Goal: Use online tool/utility: Utilize a website feature to perform a specific function

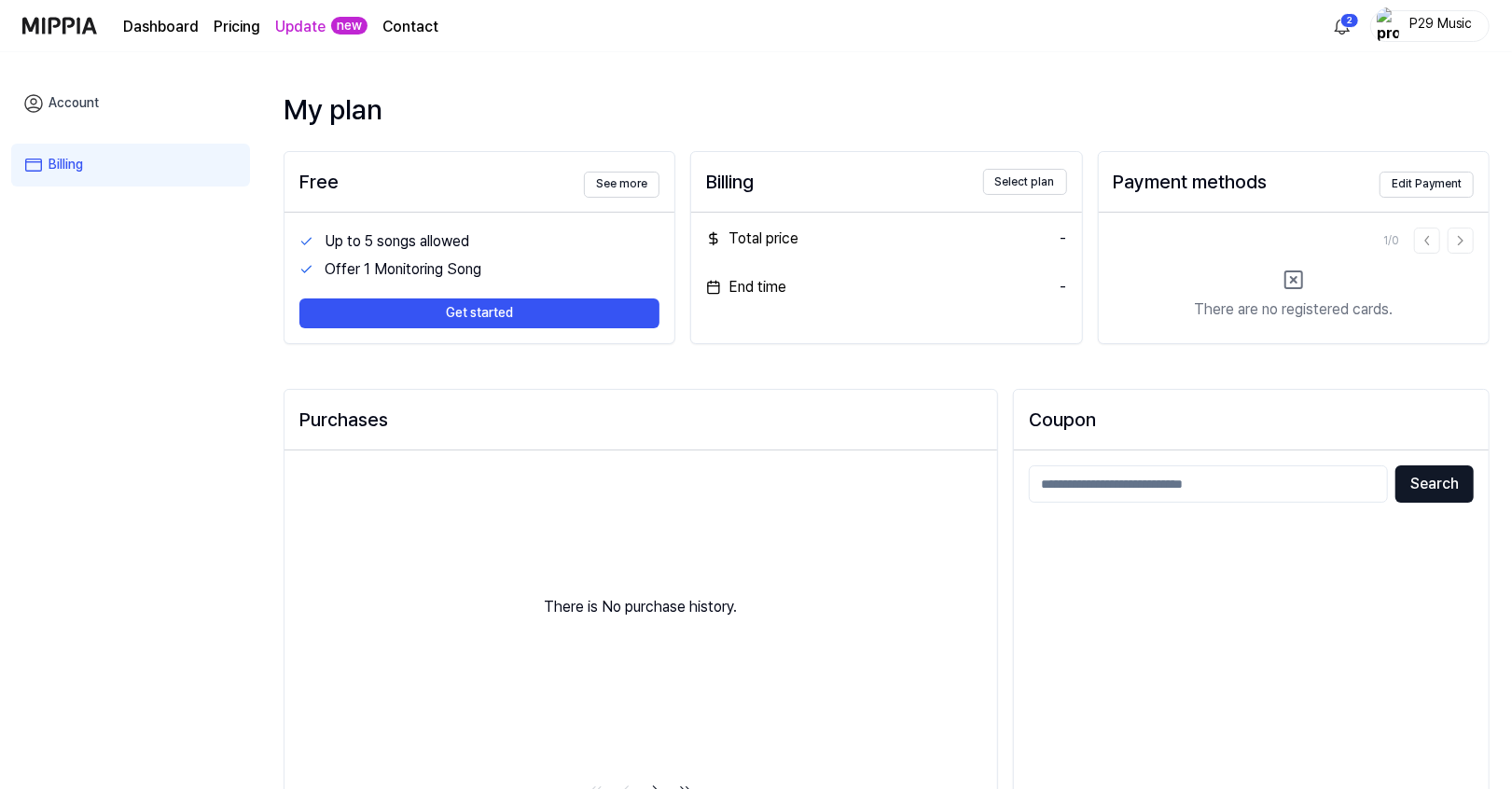
click at [160, 38] on link "Dashboard" at bounding box center [160, 27] width 76 height 23
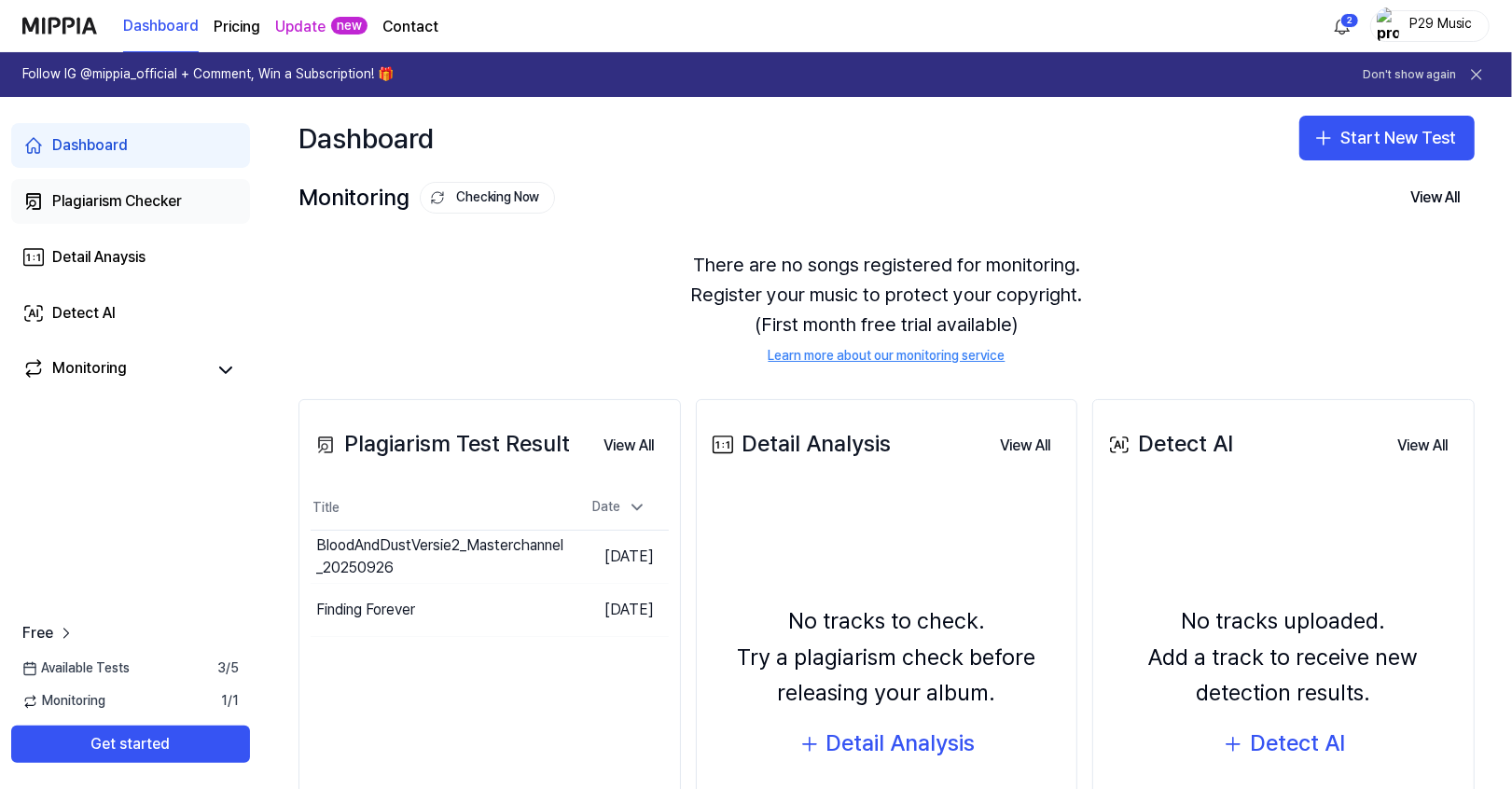
click at [146, 191] on div "Plagiarism Checker" at bounding box center [117, 202] width 130 height 23
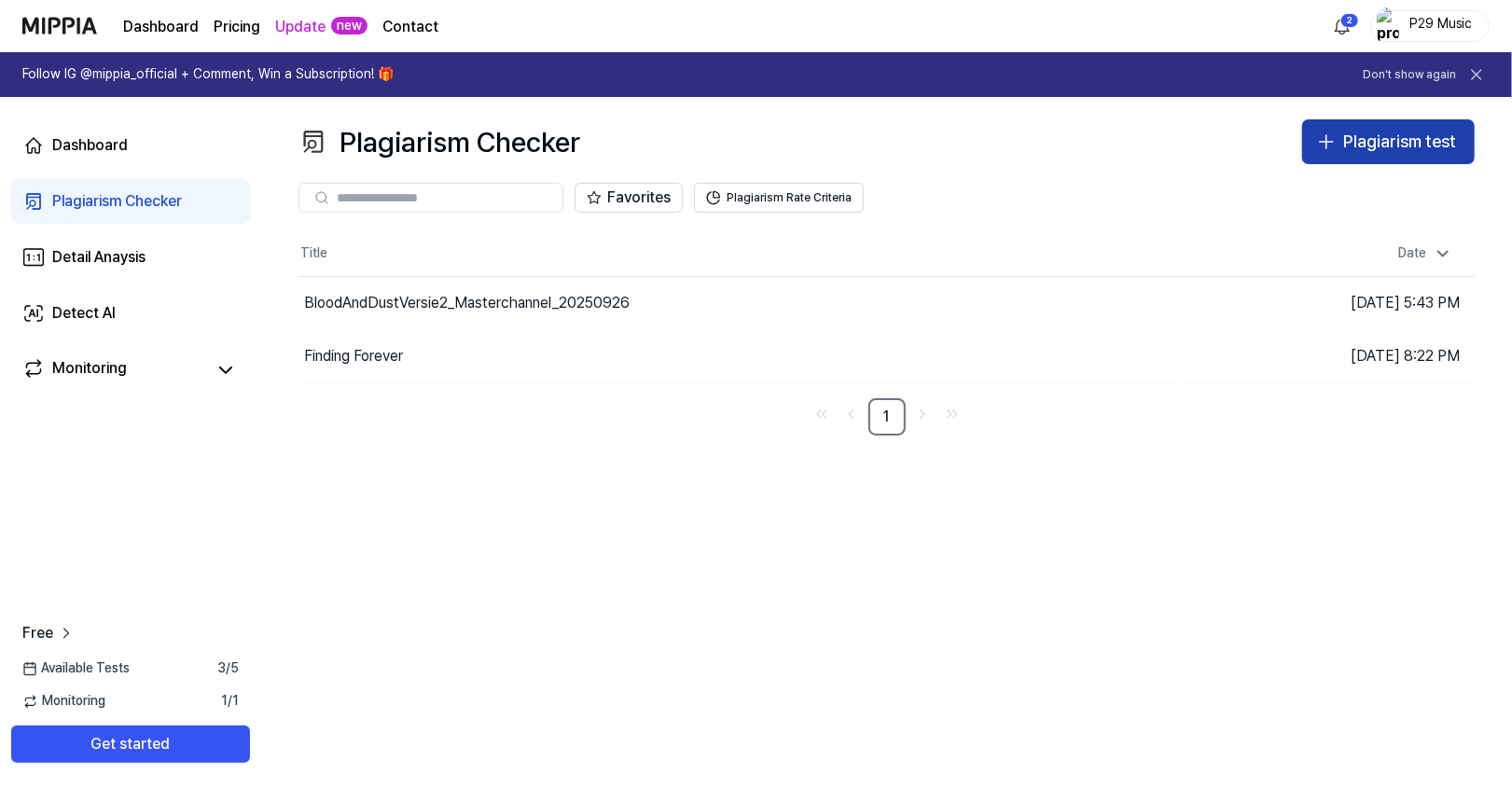
click at [1346, 151] on div "Plagiarism test" at bounding box center [1399, 142] width 113 height 27
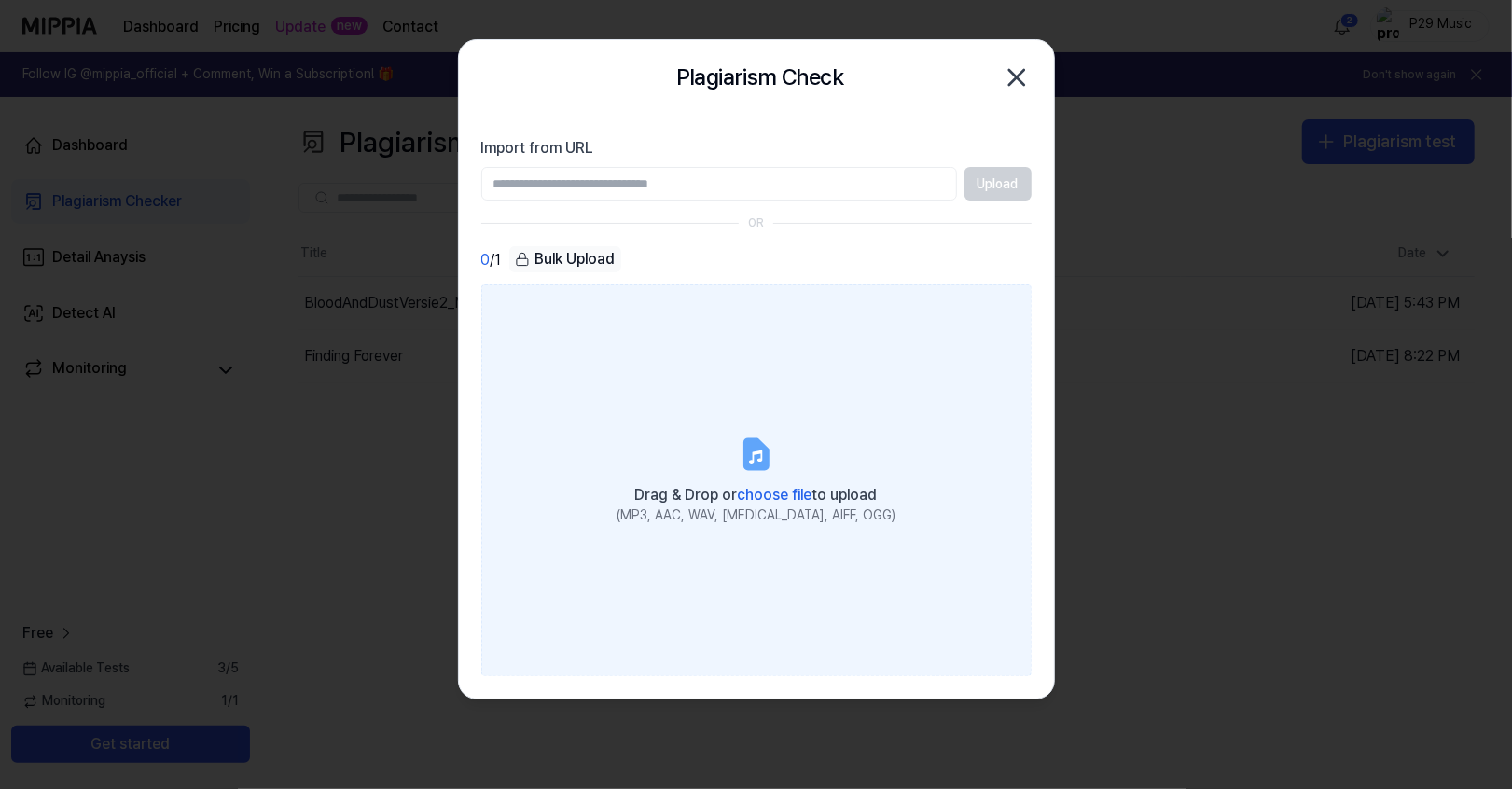
click at [737, 455] on label "Drag & Drop or choose file to upload (MP3, AAC, WAV, [MEDICAL_DATA], AIFF, OGG)" at bounding box center [756, 479] width 550 height 391
click at [0, 0] on input "Drag & Drop or choose file to upload (MP3, AAC, WAV, [MEDICAL_DATA], AIFF, OGG)" at bounding box center [0, 0] width 0 height 0
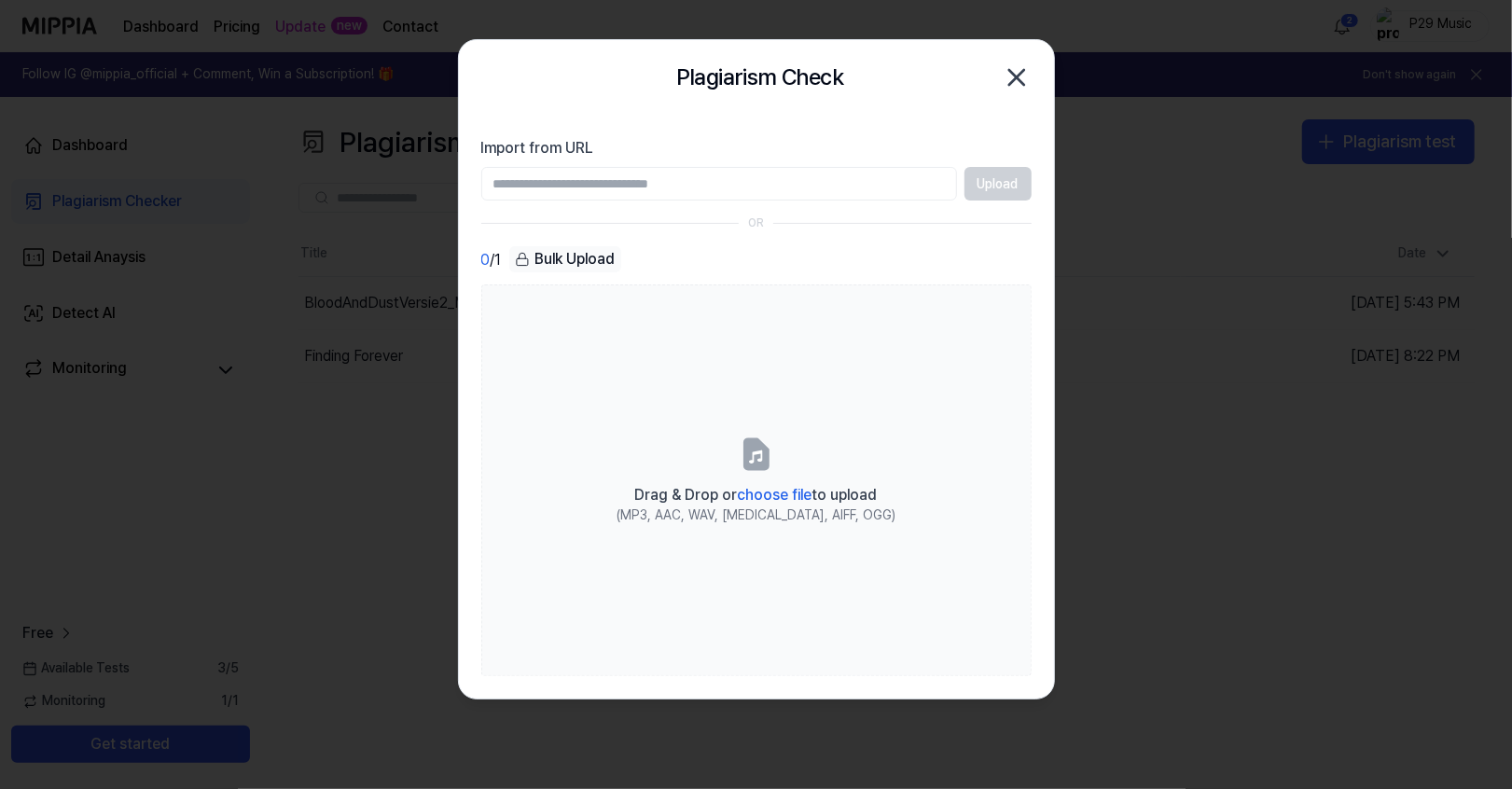
click at [1011, 100] on div "Plagiarism Check Close" at bounding box center [756, 78] width 595 height 75
click at [1022, 62] on div "Plagiarism Check Close" at bounding box center [756, 78] width 550 height 38
click at [1019, 70] on icon "button" at bounding box center [1016, 78] width 30 height 30
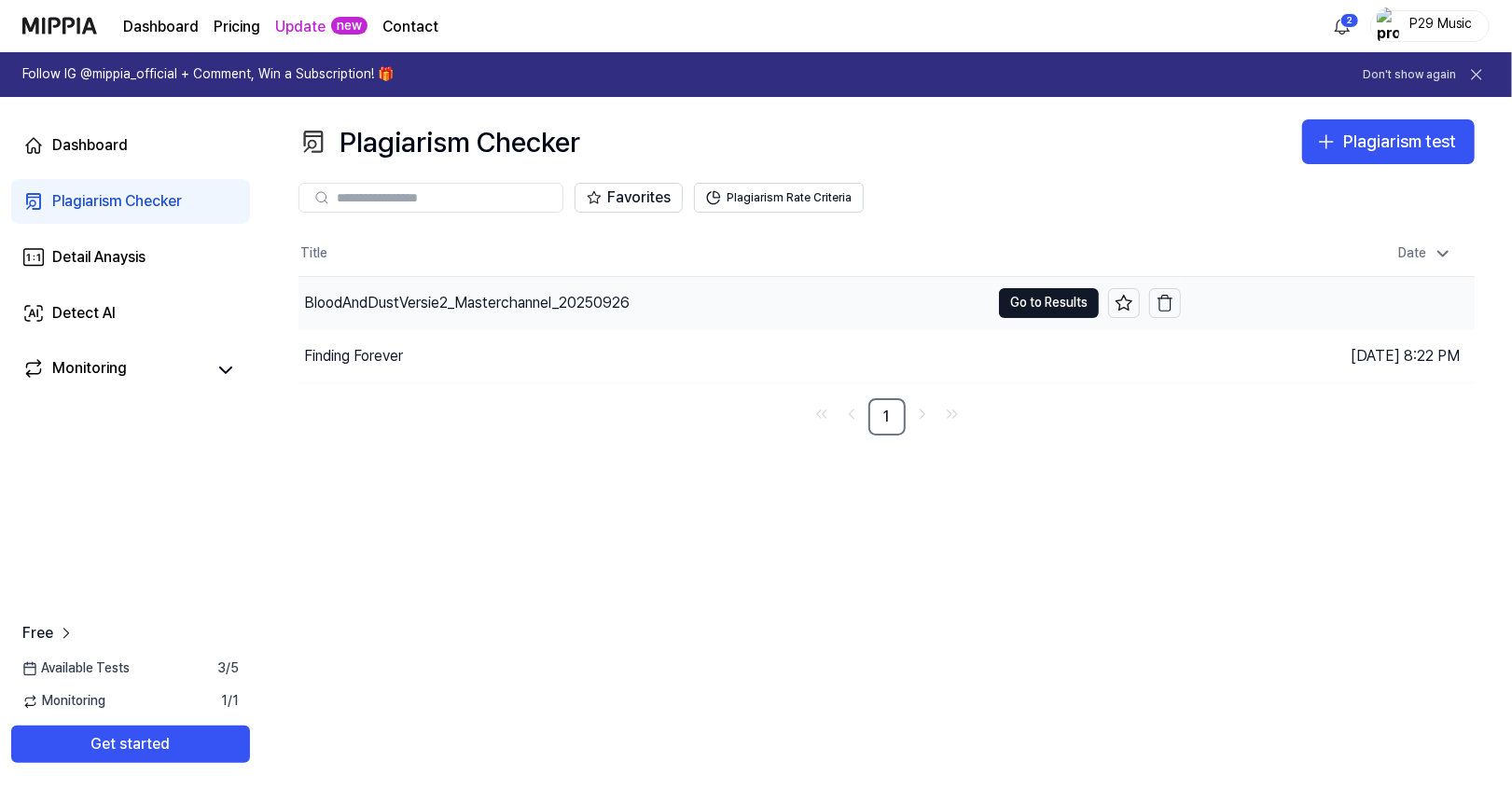
click at [673, 296] on div "BloodAndDustVersie2_Masterchannel_20250926" at bounding box center [644, 303] width 691 height 53
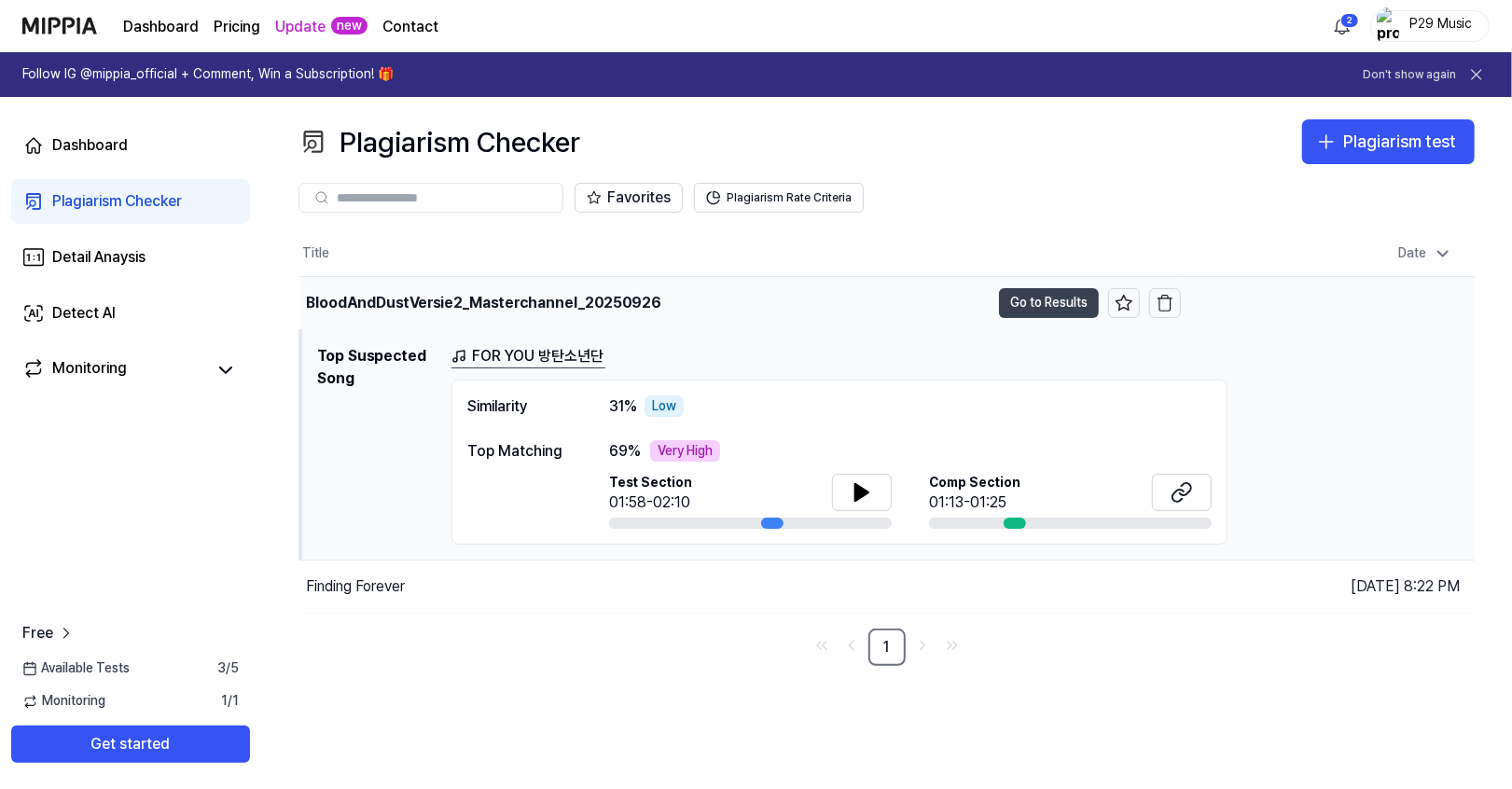
click at [1059, 291] on button "Go to Results" at bounding box center [1048, 303] width 99 height 30
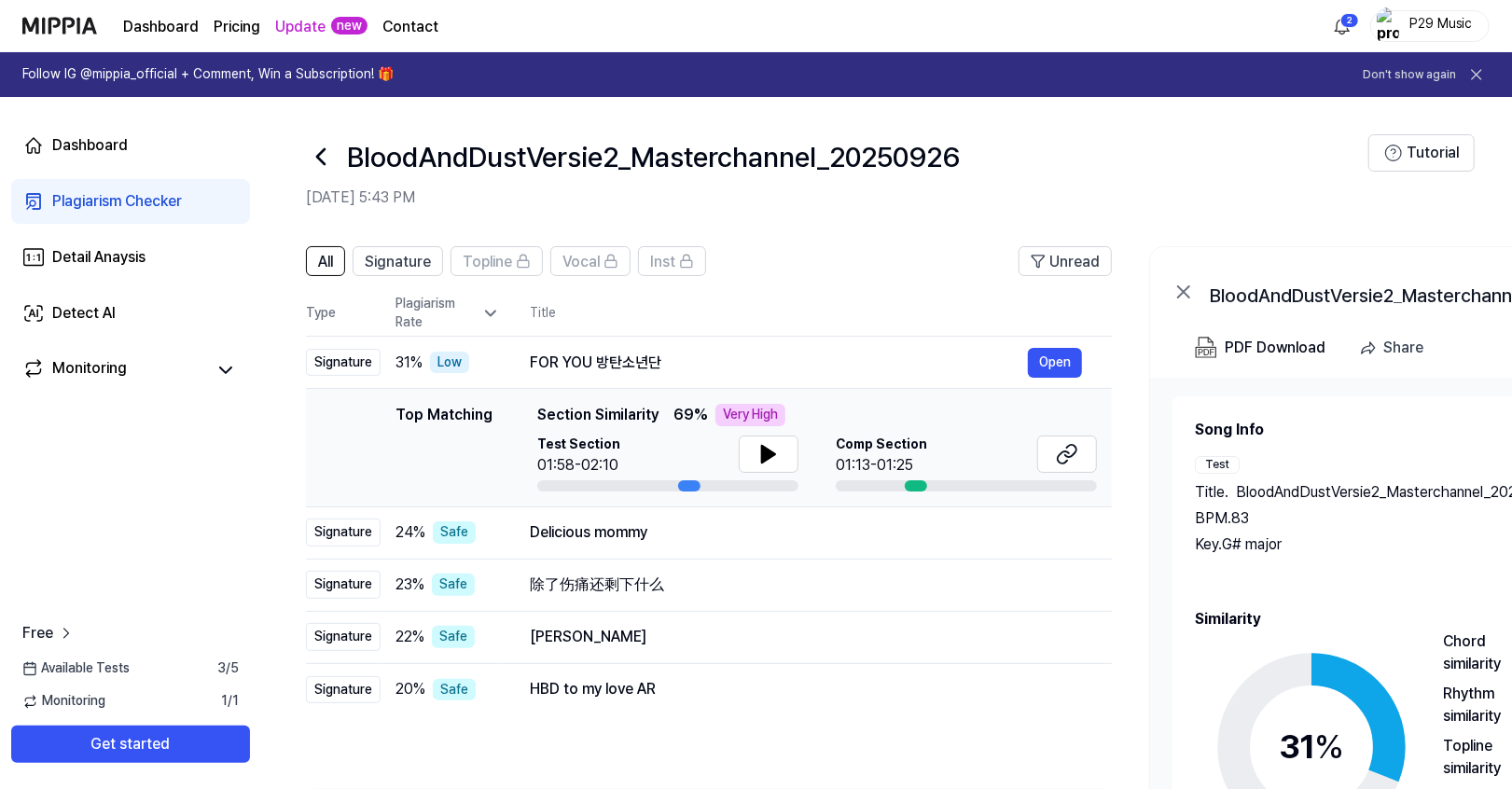
click at [878, 309] on th "Title" at bounding box center [821, 313] width 582 height 45
click at [943, 447] on div "Comp Section 01:13-01:25" at bounding box center [967, 456] width 261 height 41
click at [1077, 364] on button "Open" at bounding box center [1055, 363] width 54 height 30
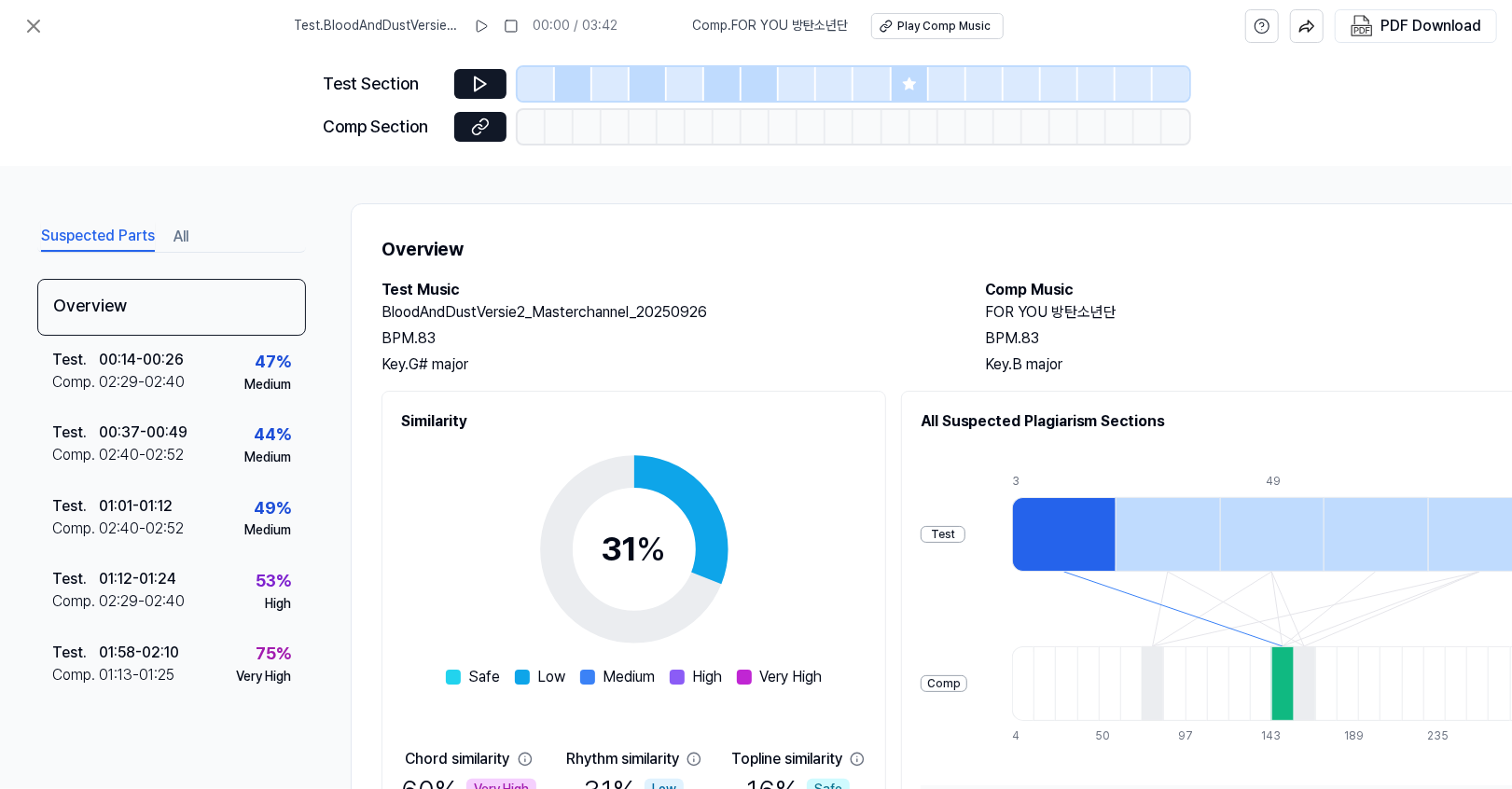
click at [807, 356] on div "Key. G# major" at bounding box center [664, 365] width 566 height 23
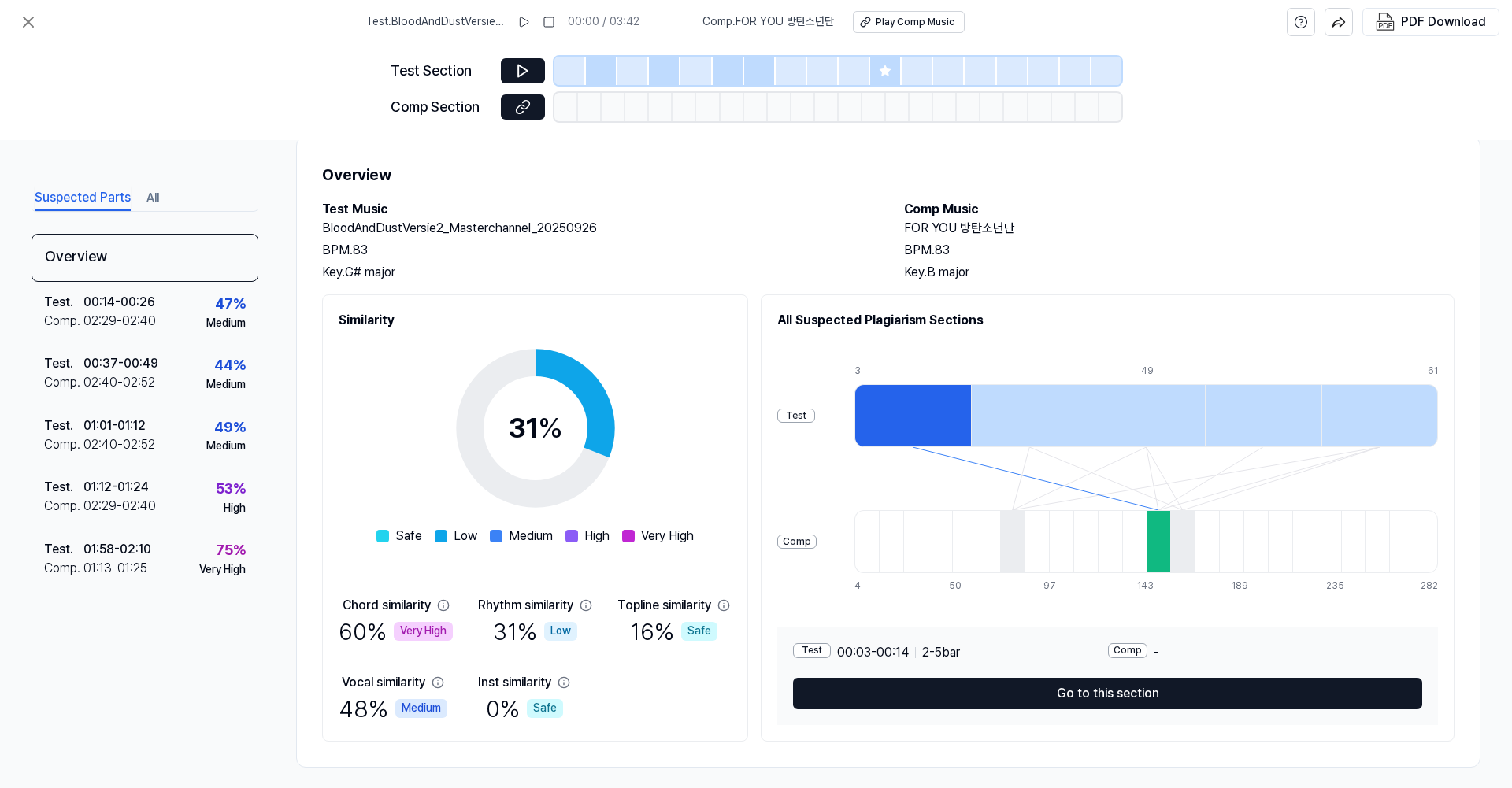
scroll to position [36, 0]
click at [38, 16] on button at bounding box center [29, 22] width 32 height 32
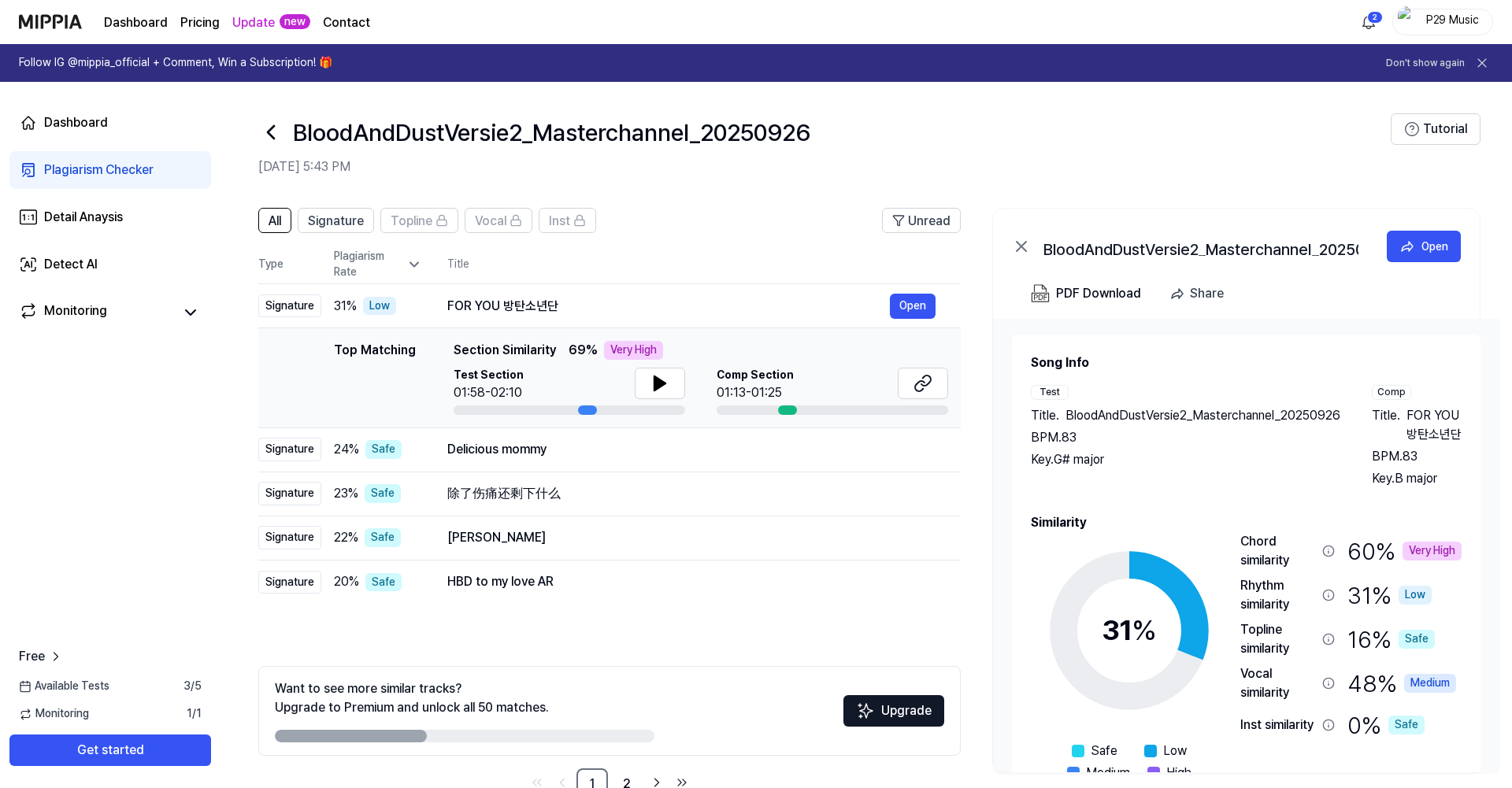
click at [115, 176] on div "Plagiarism Checker" at bounding box center [99, 170] width 109 height 19
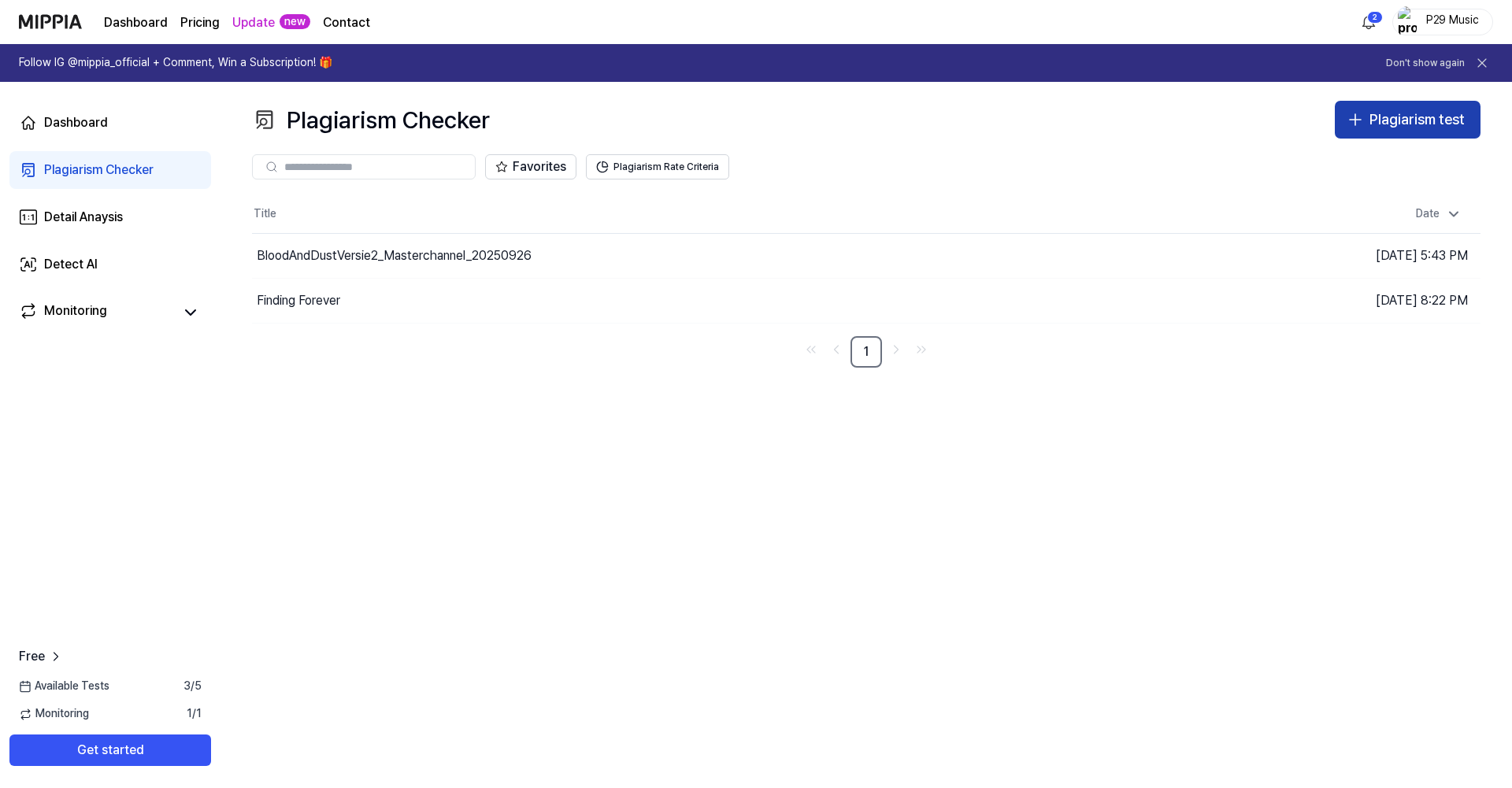
click at [1276, 124] on div "Plagiarism test" at bounding box center [1417, 120] width 95 height 23
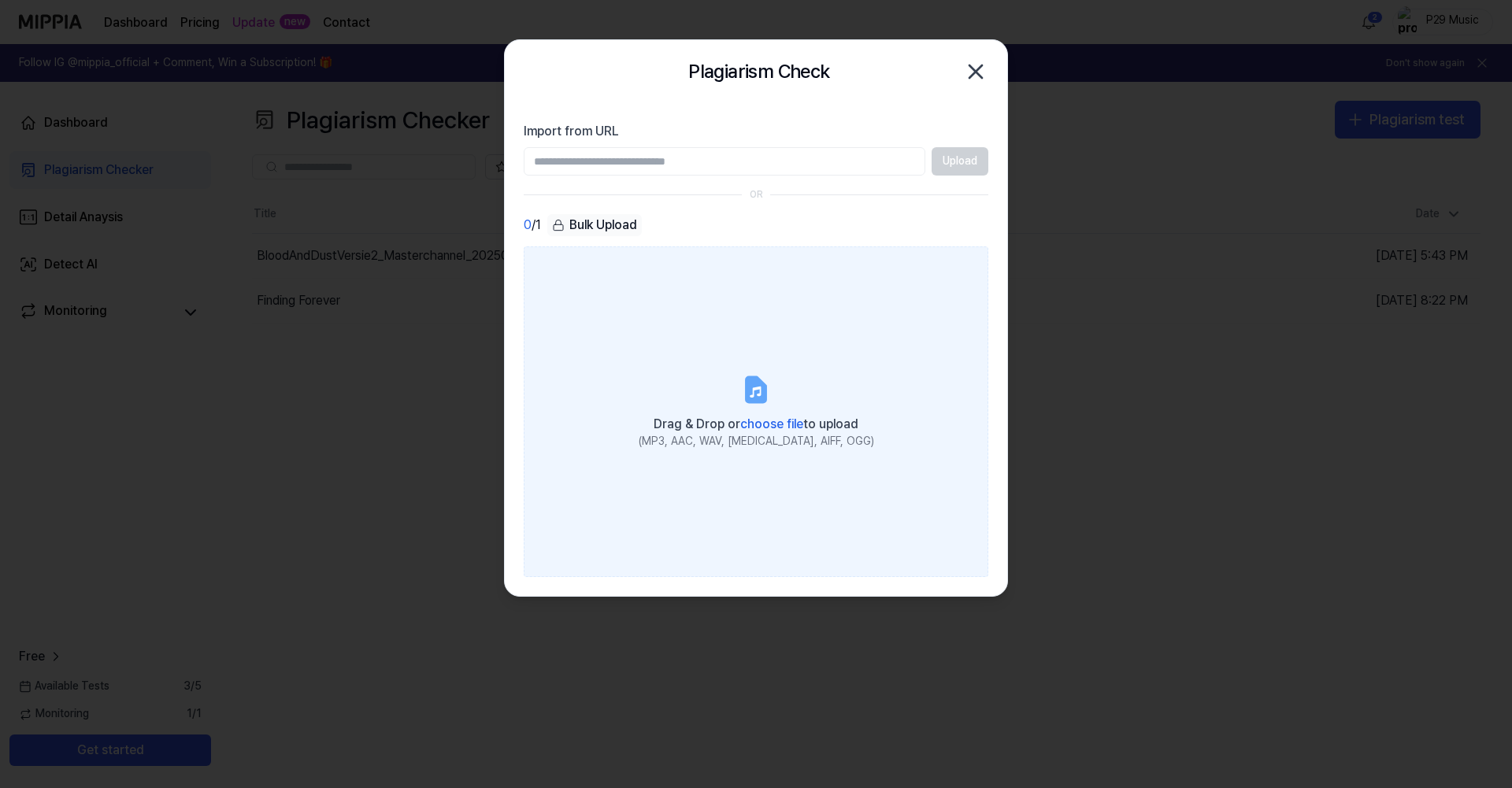
click at [791, 389] on label "Drag & Drop or choose file to upload (MP3, AAC, WAV, [MEDICAL_DATA], AIFF, OGG)" at bounding box center [756, 411] width 464 height 330
click at [0, 0] on input "Drag & Drop or choose file to upload (MP3, AAC, WAV, [MEDICAL_DATA], AIFF, OGG)" at bounding box center [0, 0] width 0 height 0
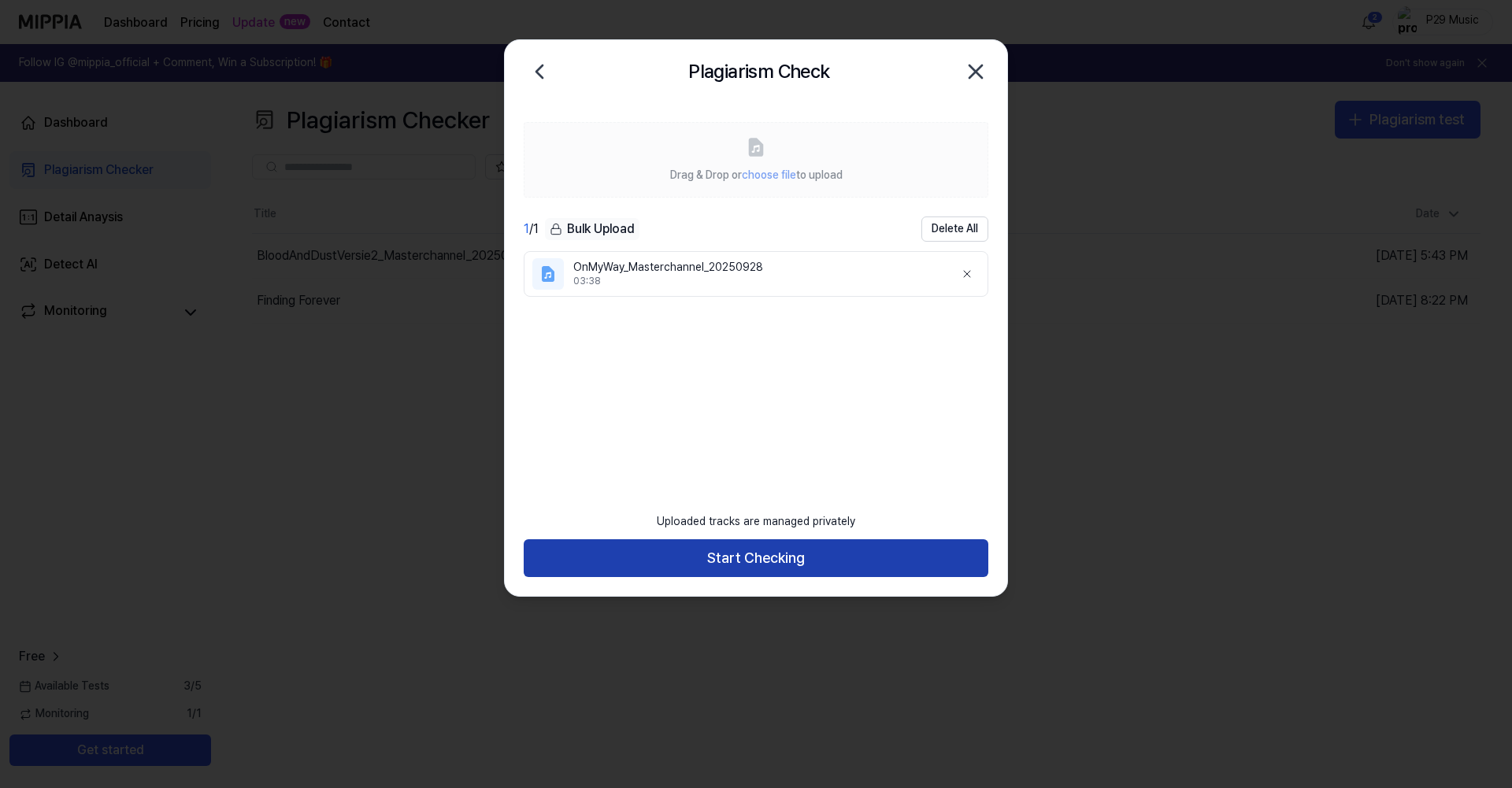
click at [798, 557] on button "Start Checking" at bounding box center [756, 558] width 464 height 38
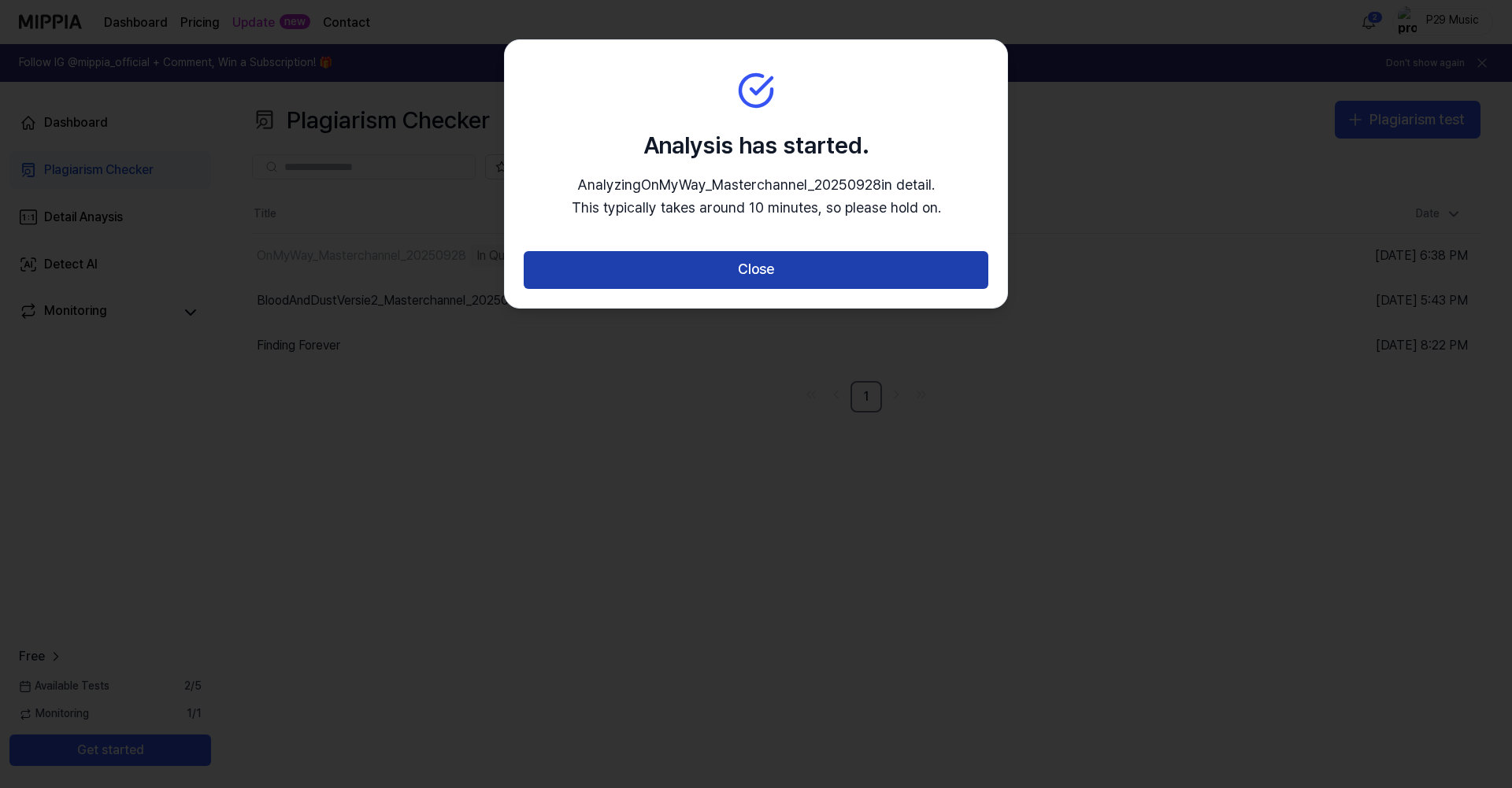
click at [851, 264] on button "Close" at bounding box center [756, 270] width 464 height 38
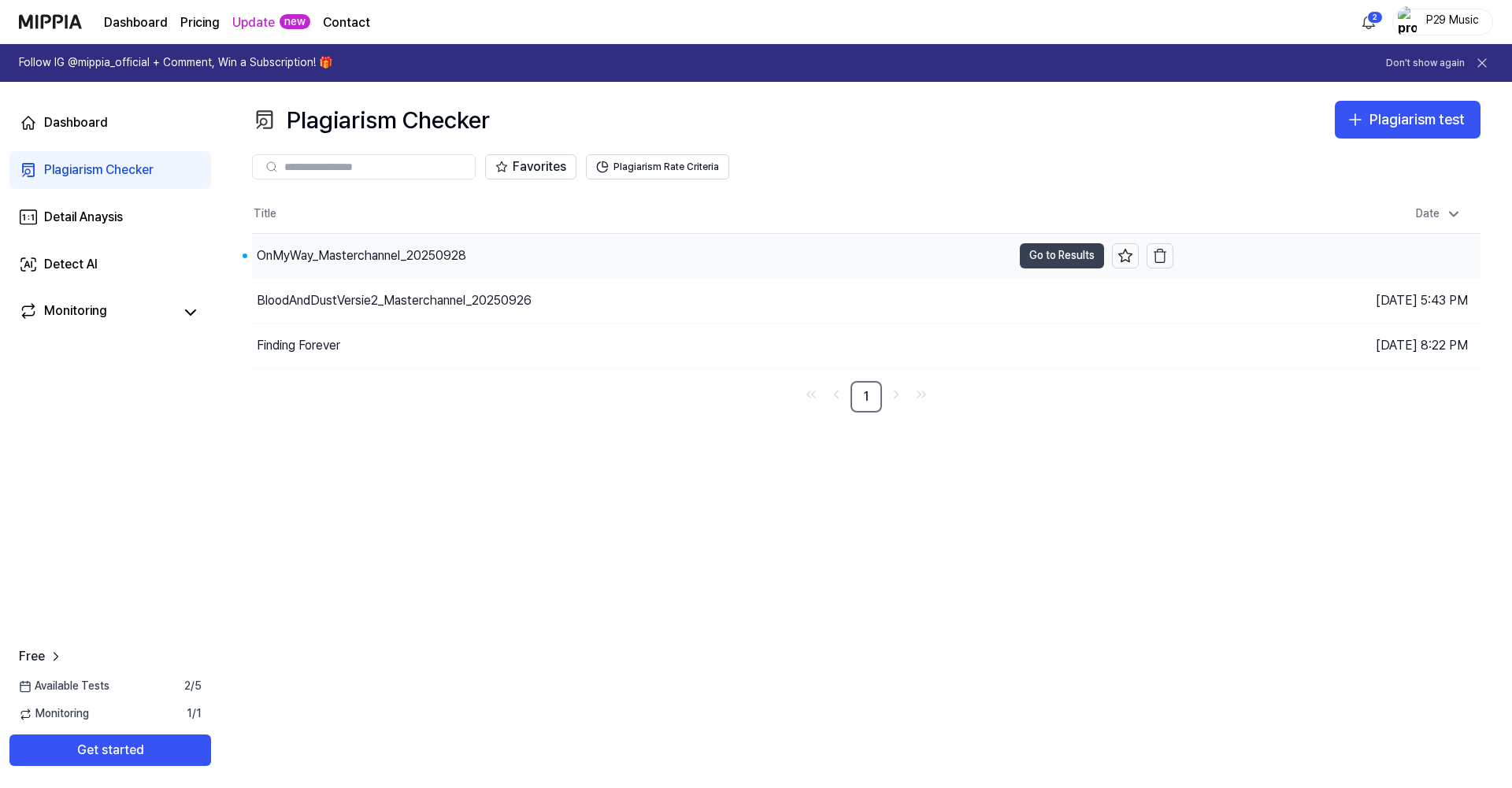
click at [1026, 248] on button "Go to Results" at bounding box center [1062, 256] width 84 height 25
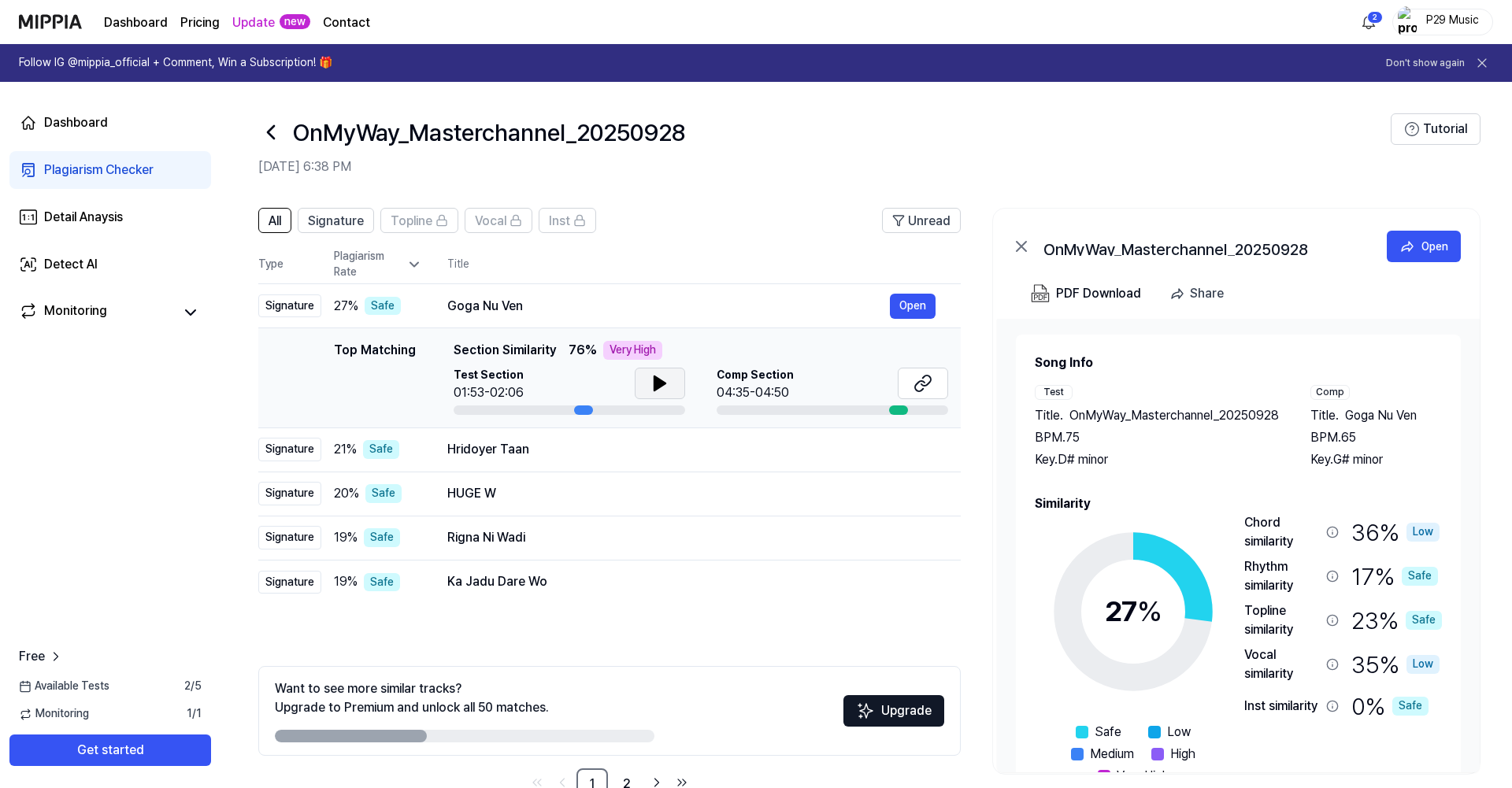
click at [670, 378] on button at bounding box center [660, 383] width 51 height 32
click at [926, 382] on icon at bounding box center [923, 383] width 19 height 19
click at [923, 374] on icon at bounding box center [923, 383] width 19 height 19
click at [911, 298] on button "Open" at bounding box center [913, 306] width 46 height 25
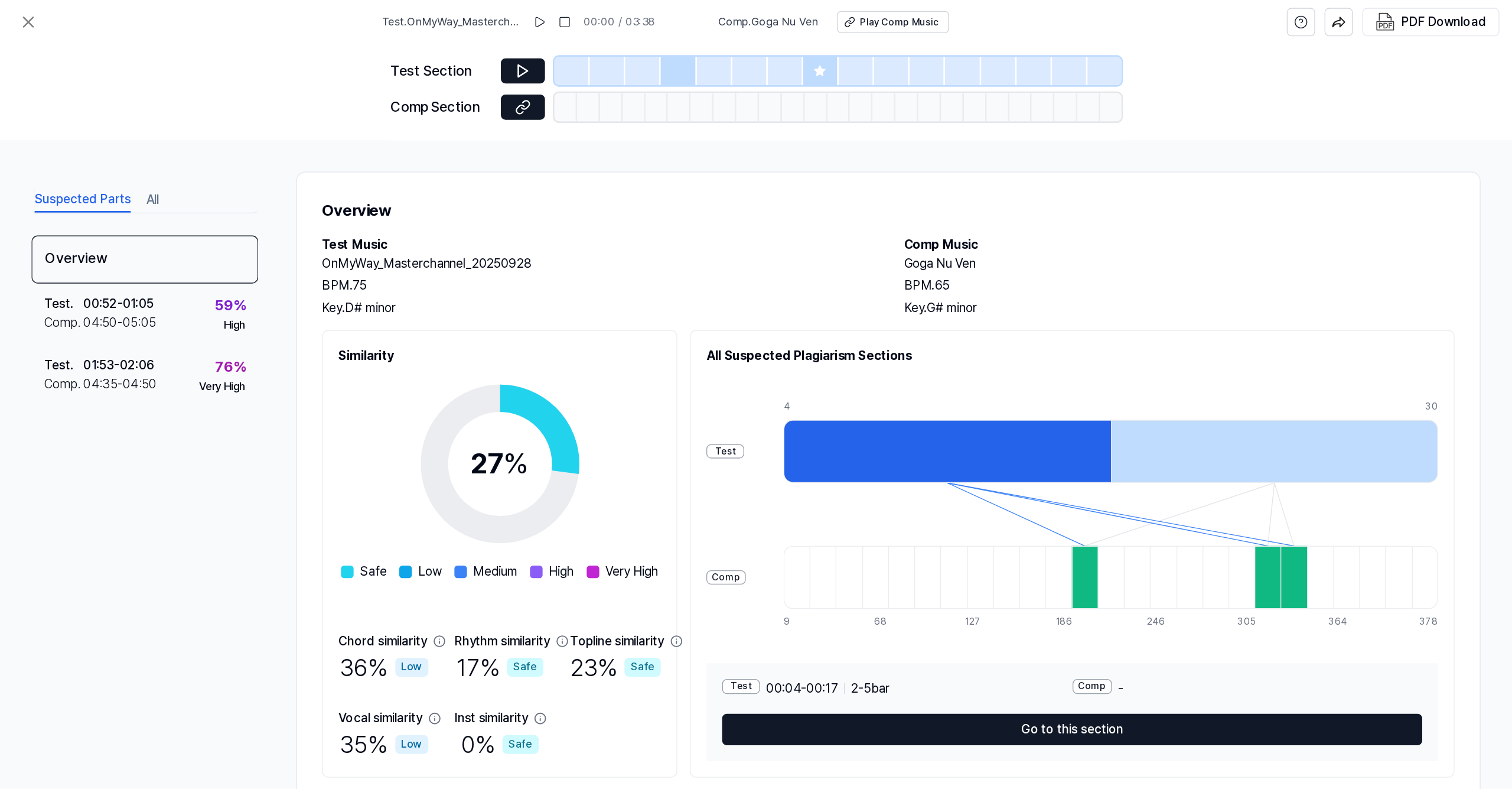
scroll to position [34, 0]
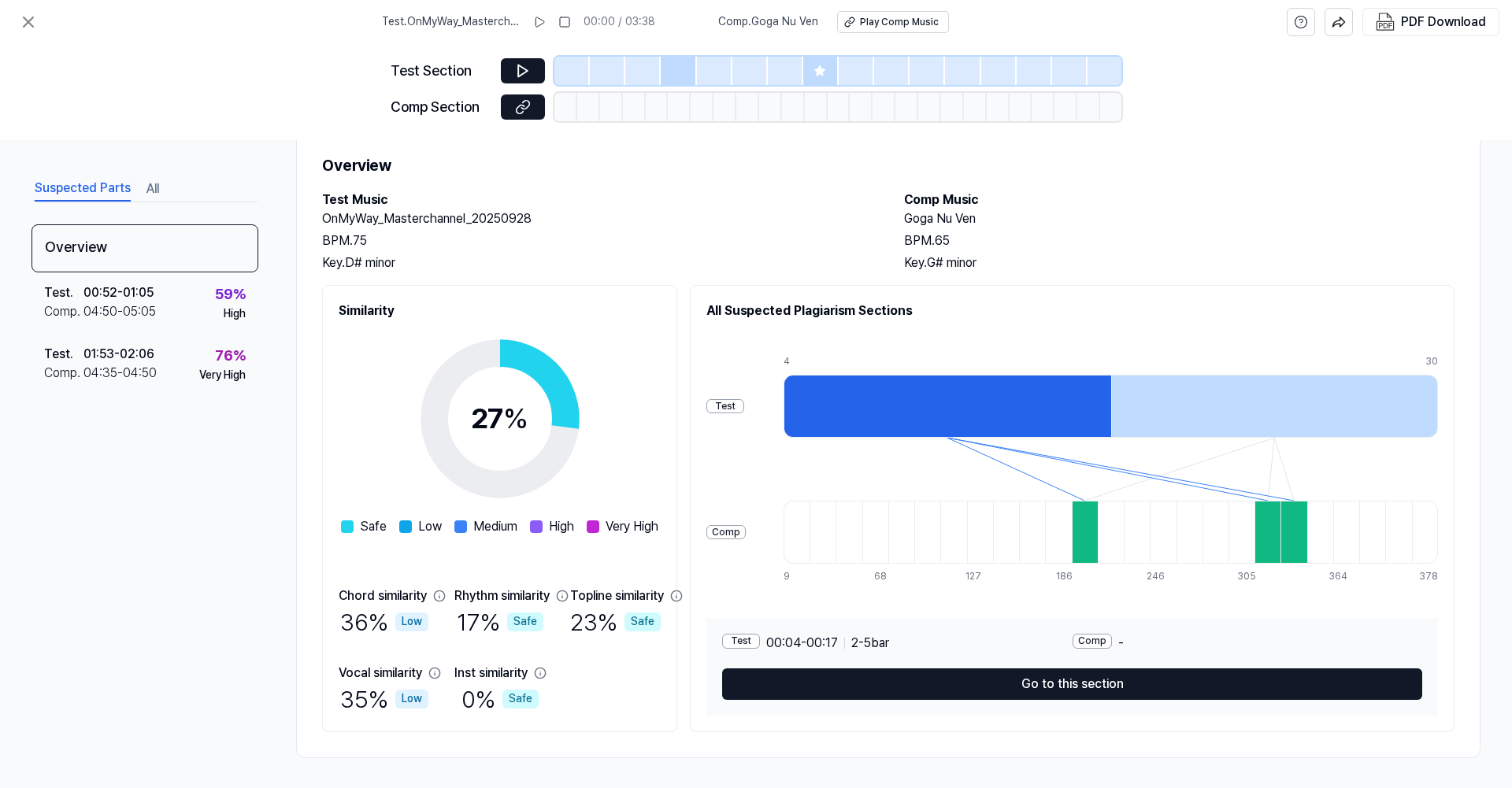
click at [172, 547] on div "Overview Test . 00:52 - 01:05 Comp . 04:50 - 05:05 59 % High Test . 01:53 - 02:…" at bounding box center [145, 458] width 227 height 468
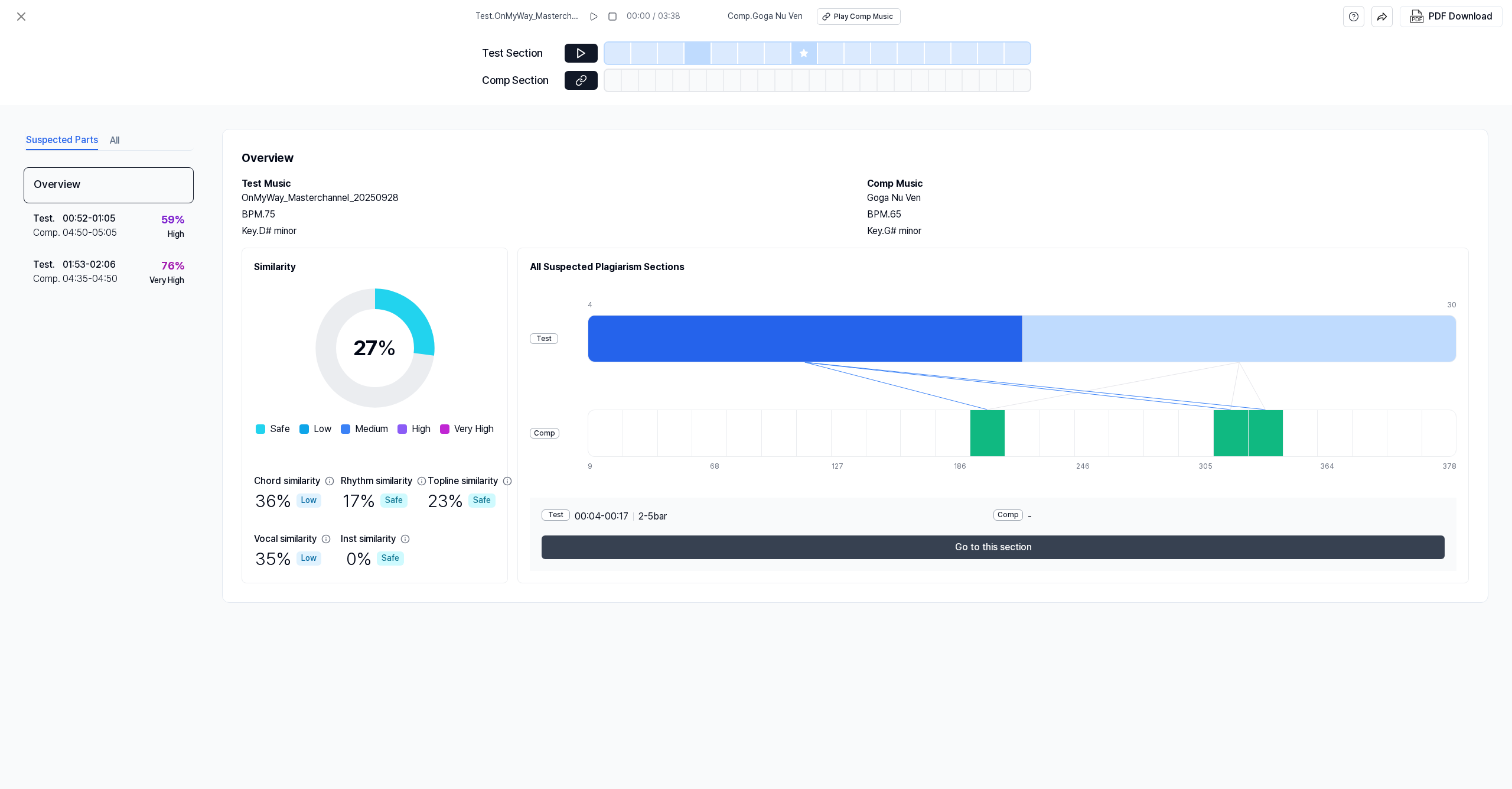
click at [957, 499] on button "Go to this section" at bounding box center [993, 547] width 903 height 24
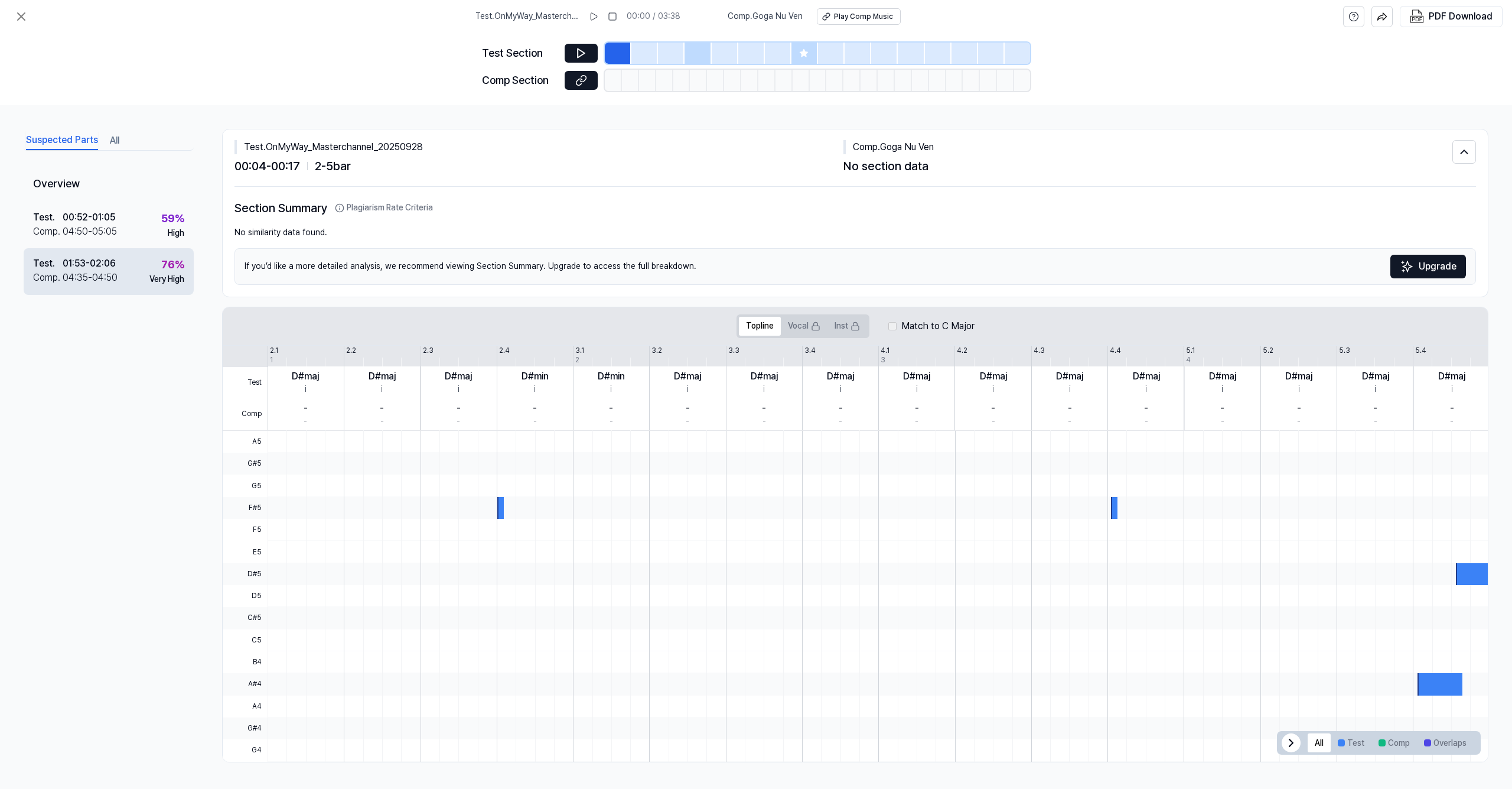
click at [149, 274] on div "Very High" at bounding box center [166, 279] width 35 height 12
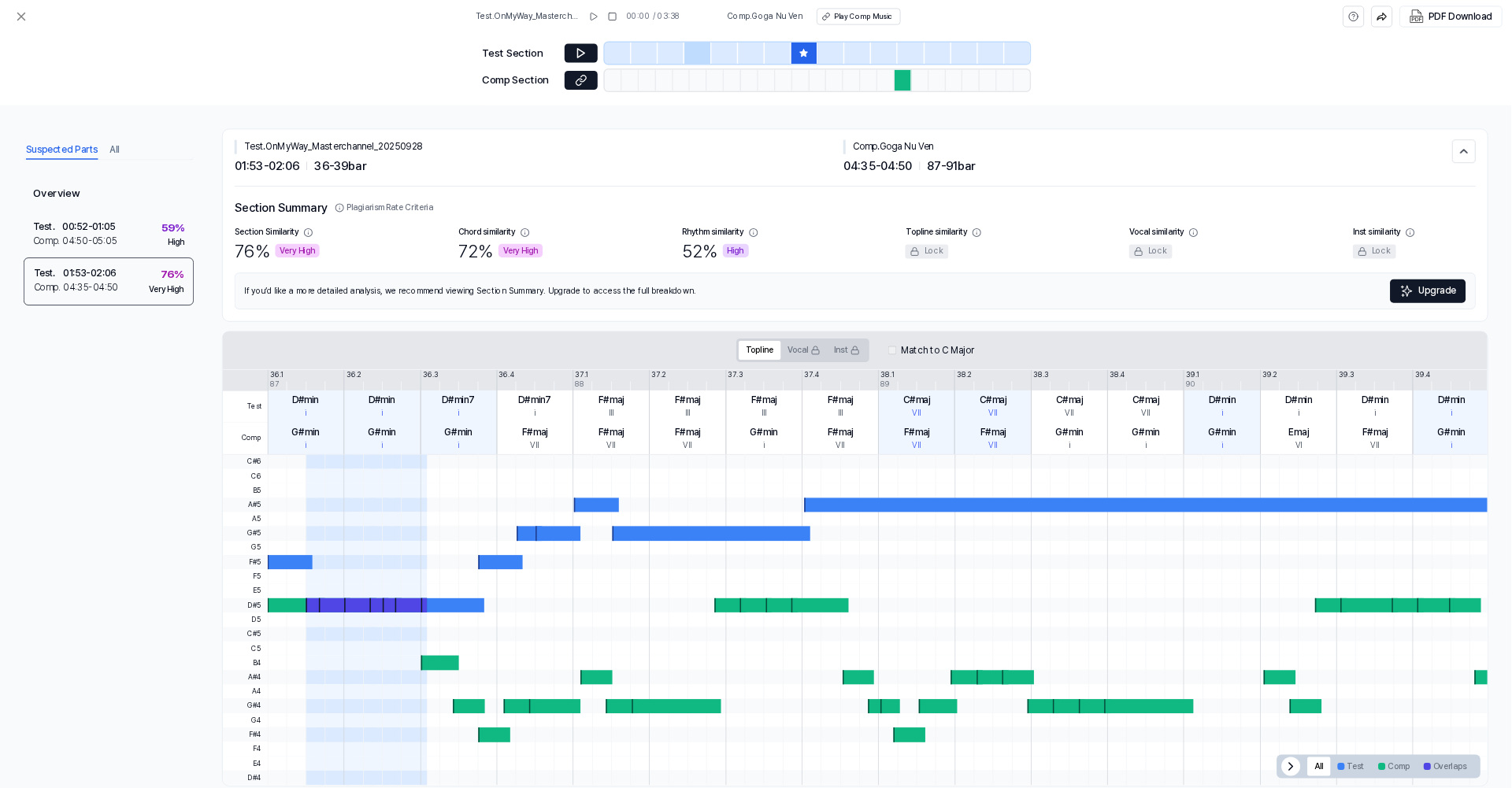
scroll to position [29, 0]
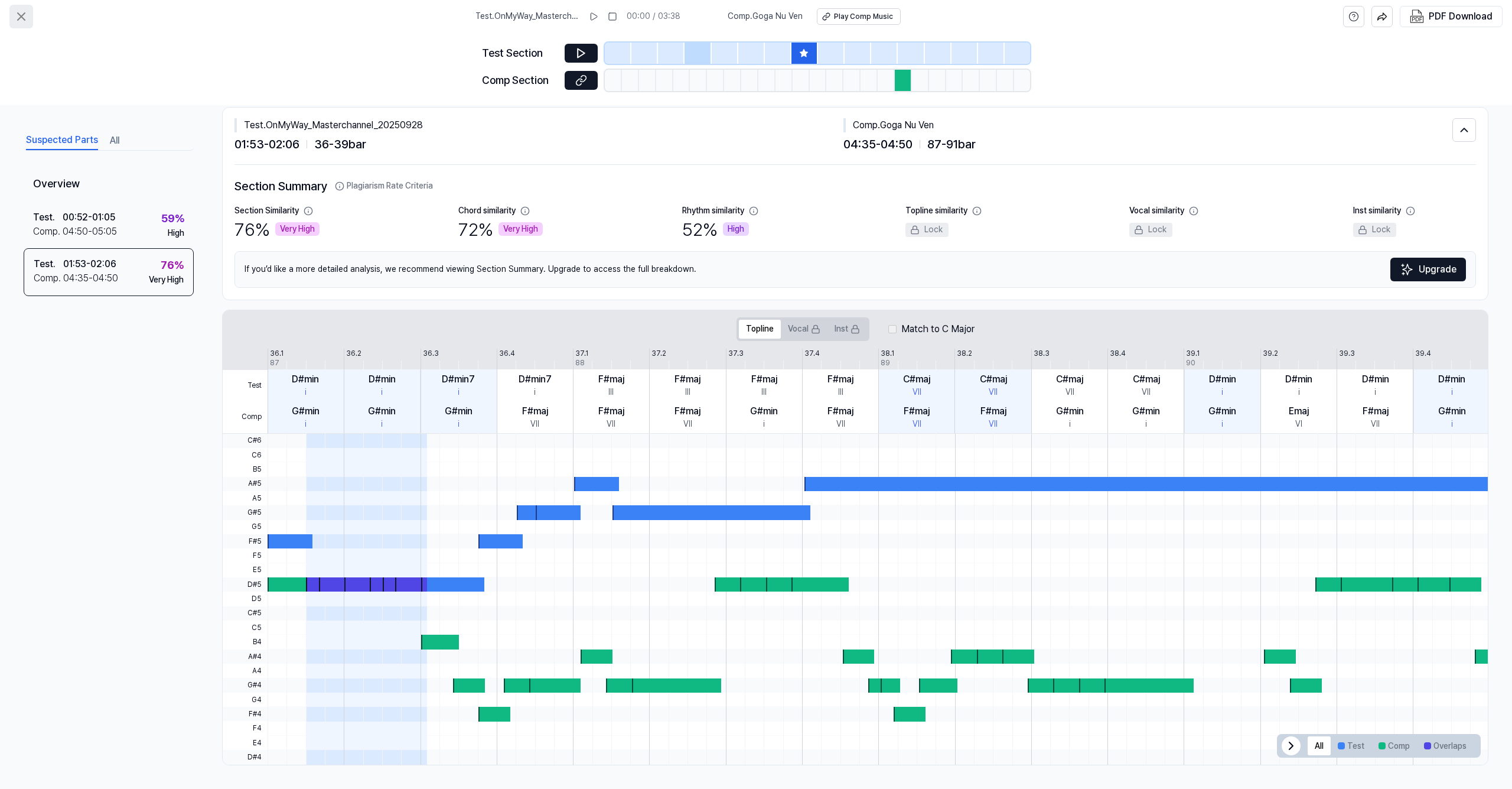
click at [17, 15] on icon at bounding box center [21, 17] width 14 height 14
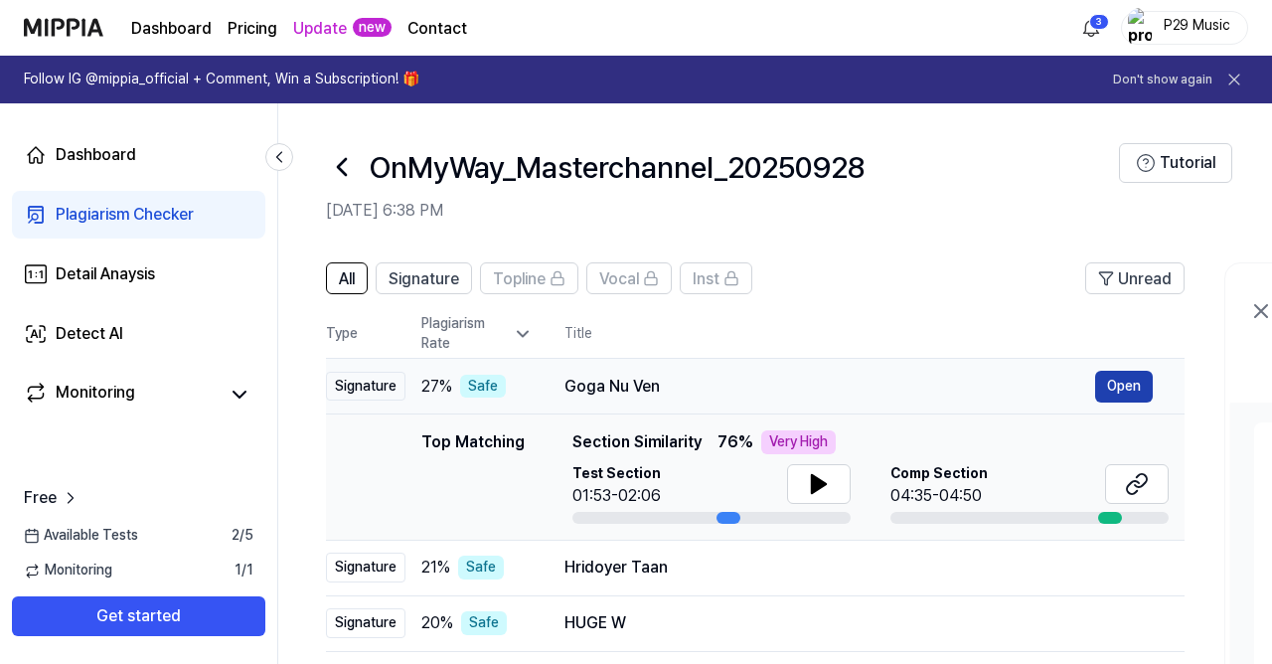
click at [1114, 388] on button "Open" at bounding box center [1124, 387] width 58 height 32
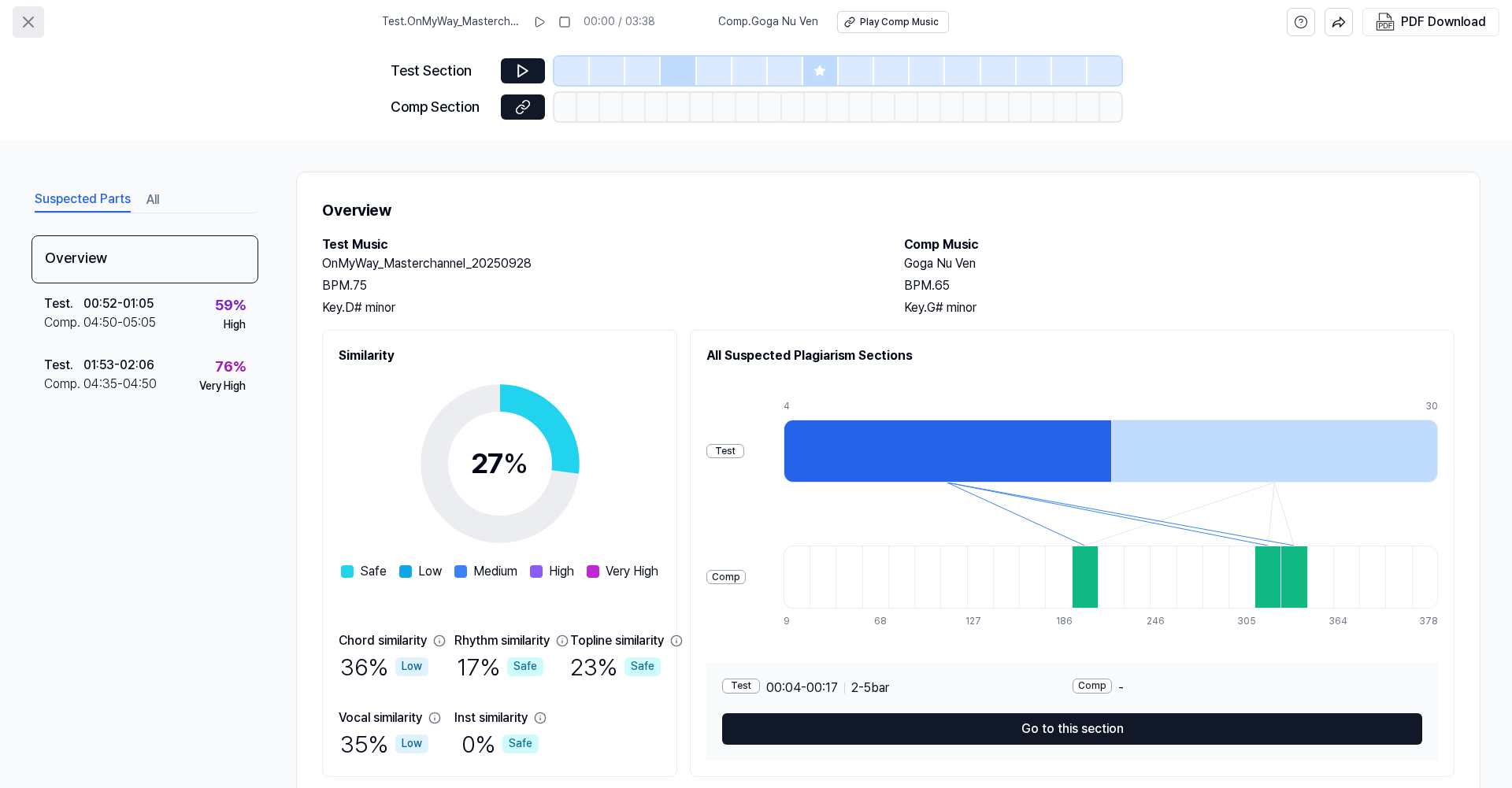
click at [28, 27] on icon at bounding box center [29, 22] width 19 height 19
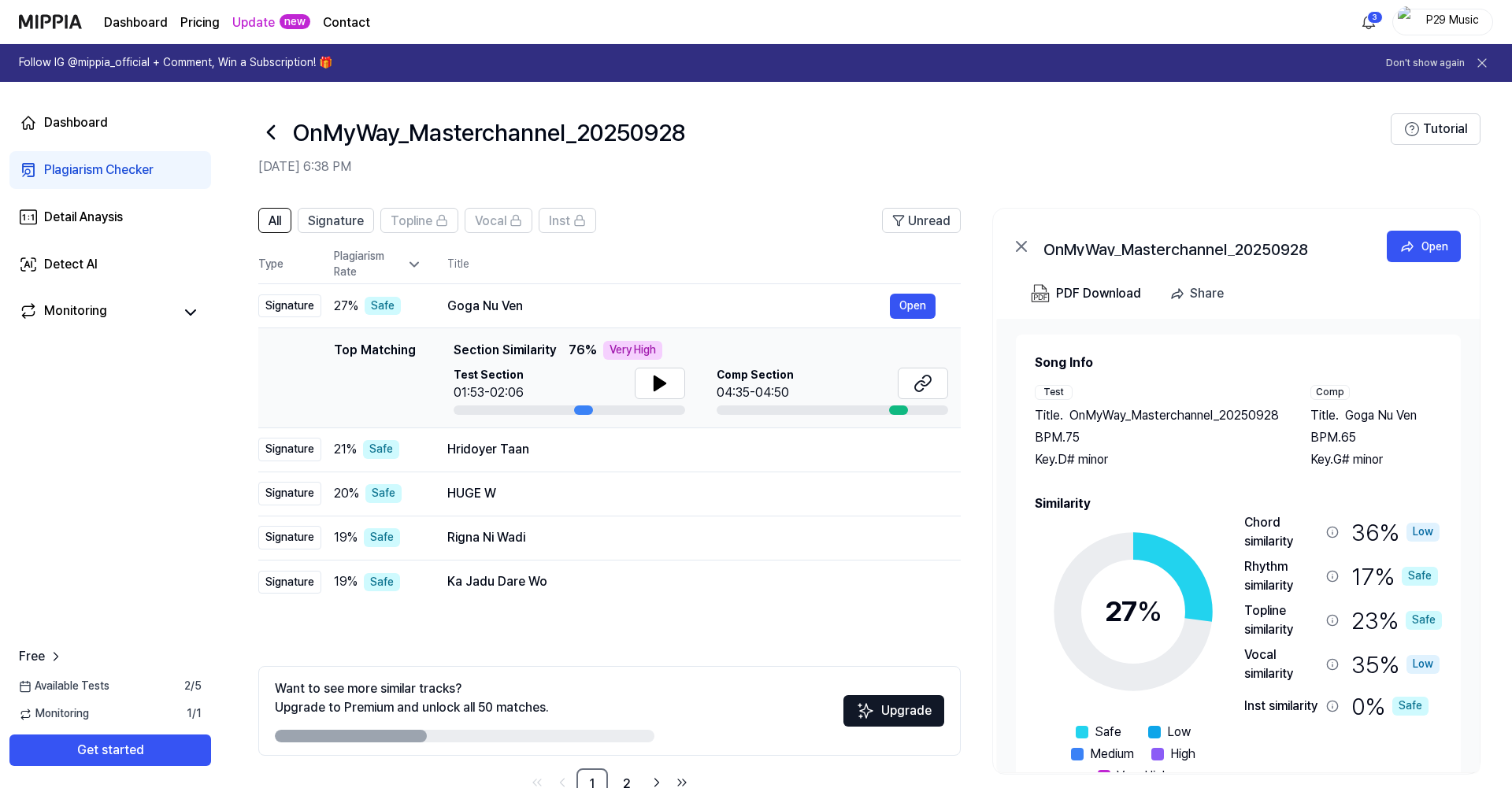
scroll to position [43, 0]
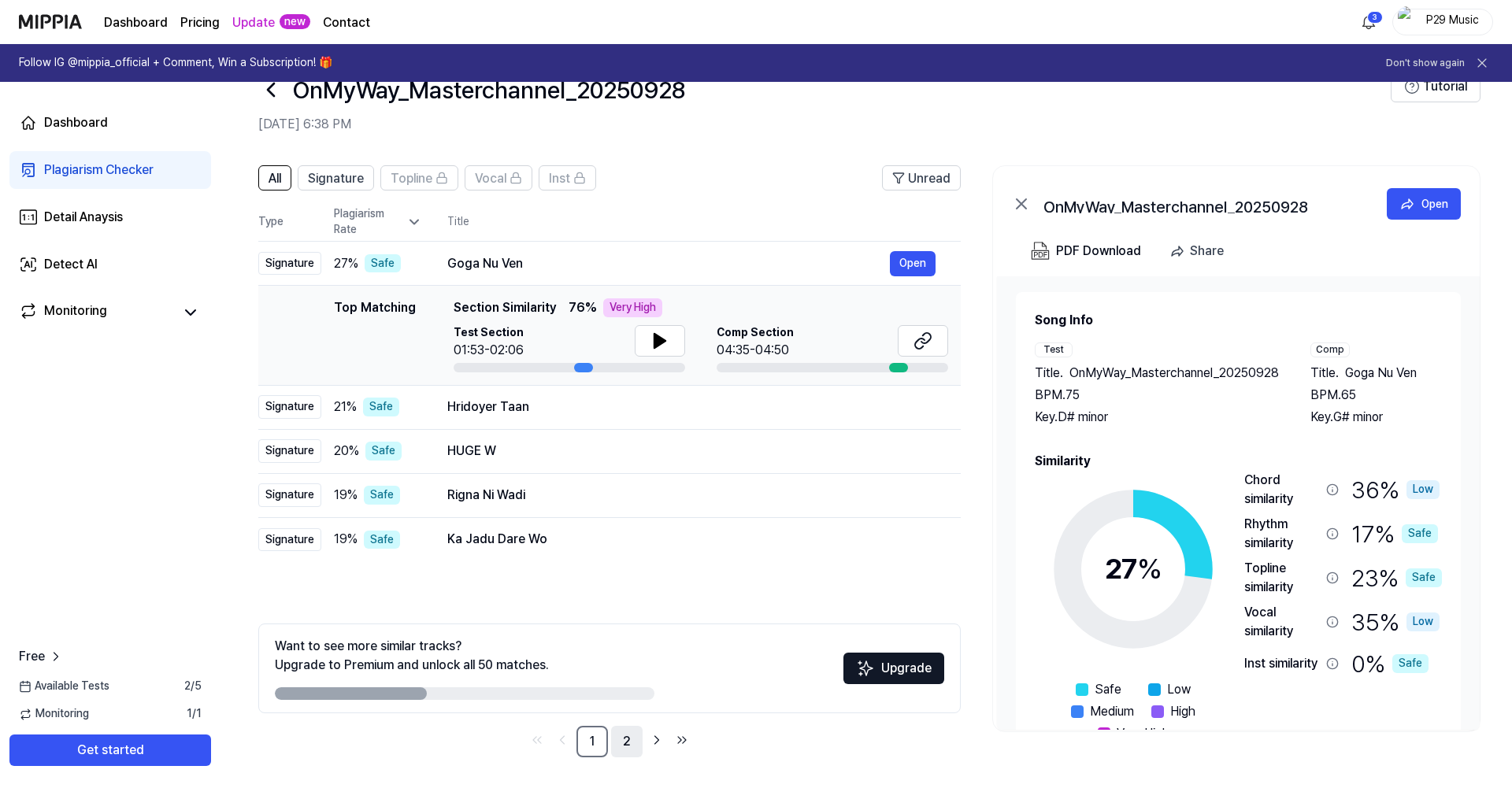
click at [628, 665] on link "2" at bounding box center [627, 741] width 32 height 32
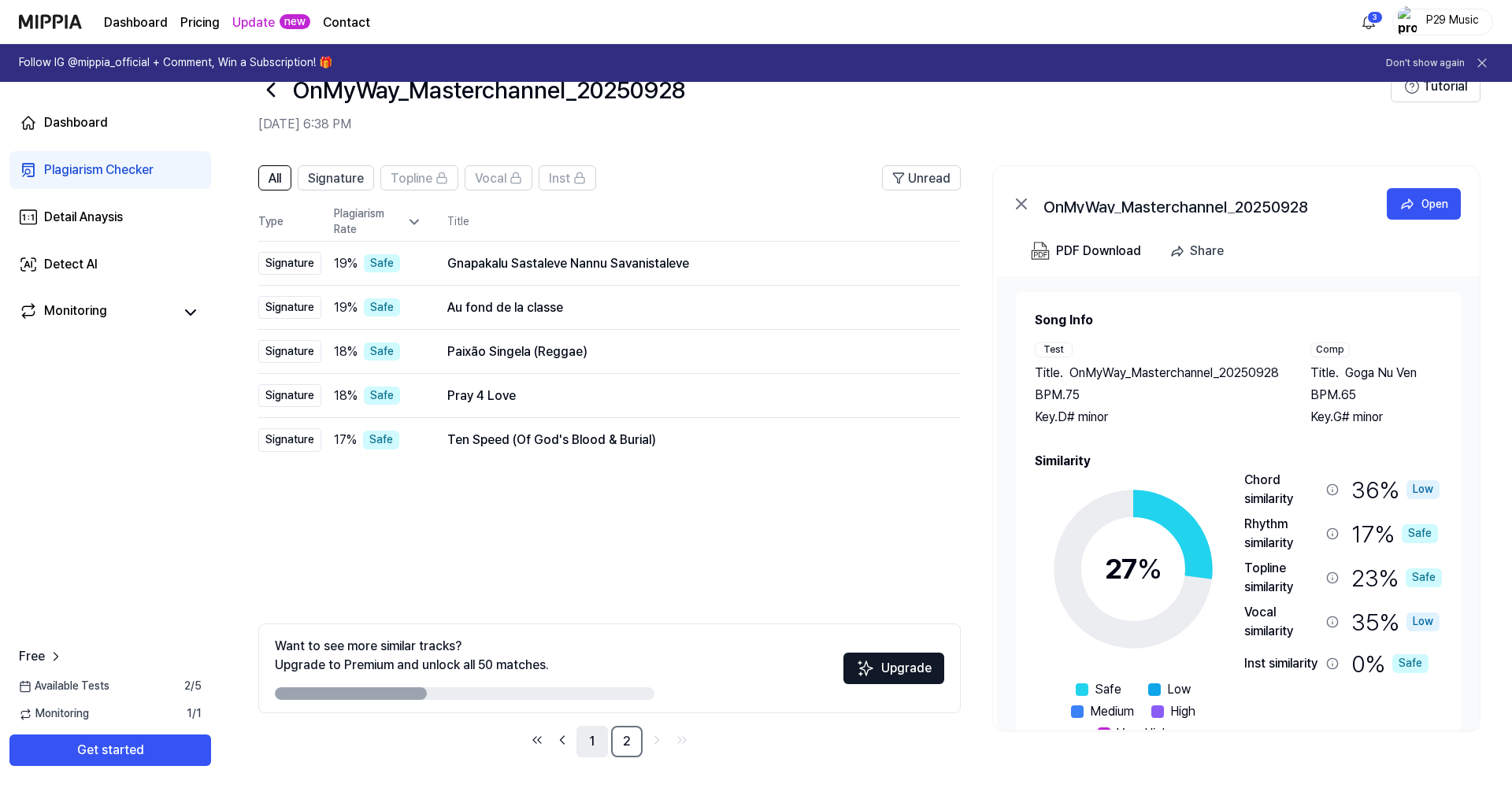
click at [582, 665] on link "1" at bounding box center [593, 741] width 32 height 32
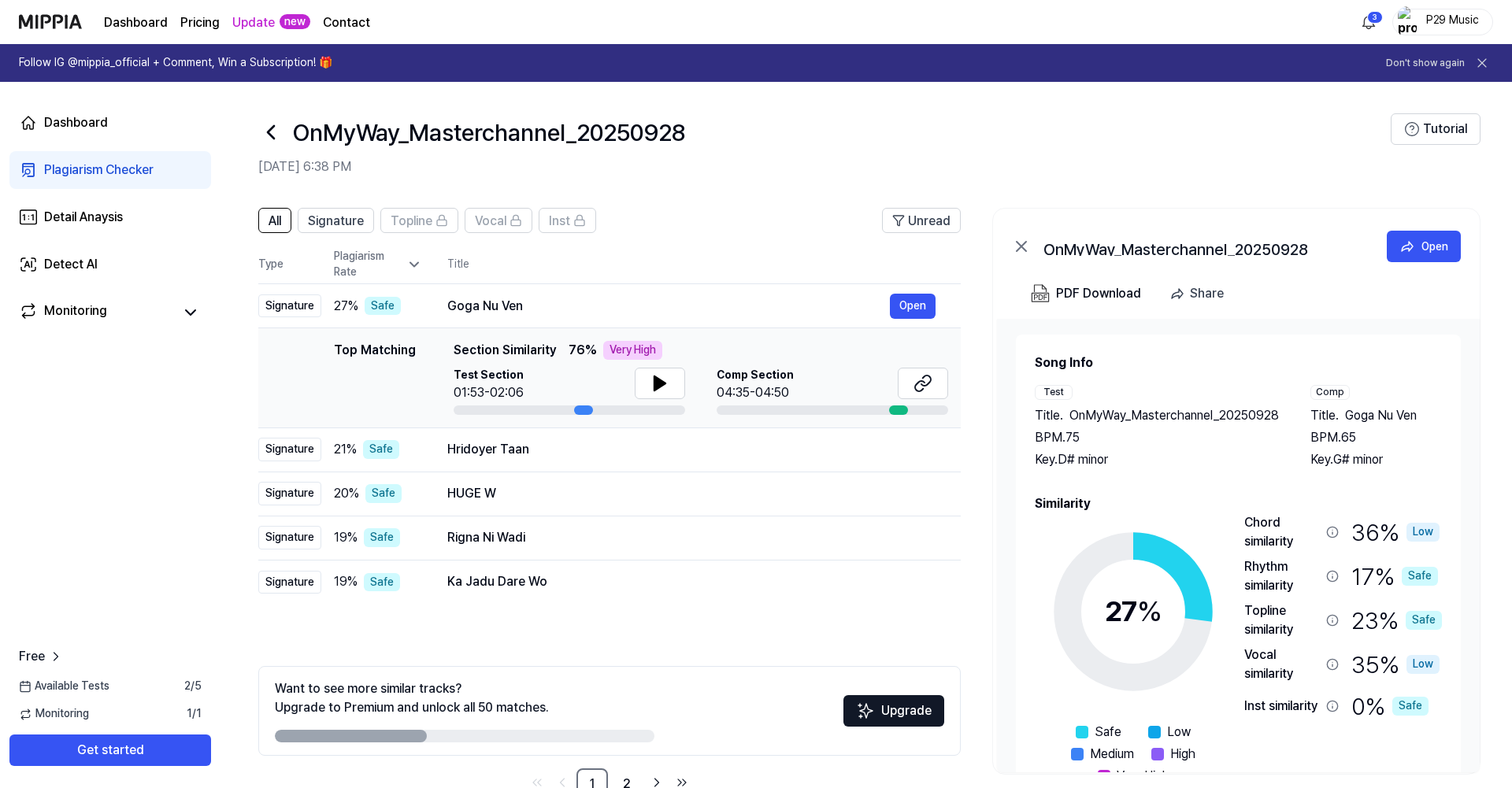
click at [80, 162] on div "Plagiarism Checker" at bounding box center [99, 170] width 109 height 19
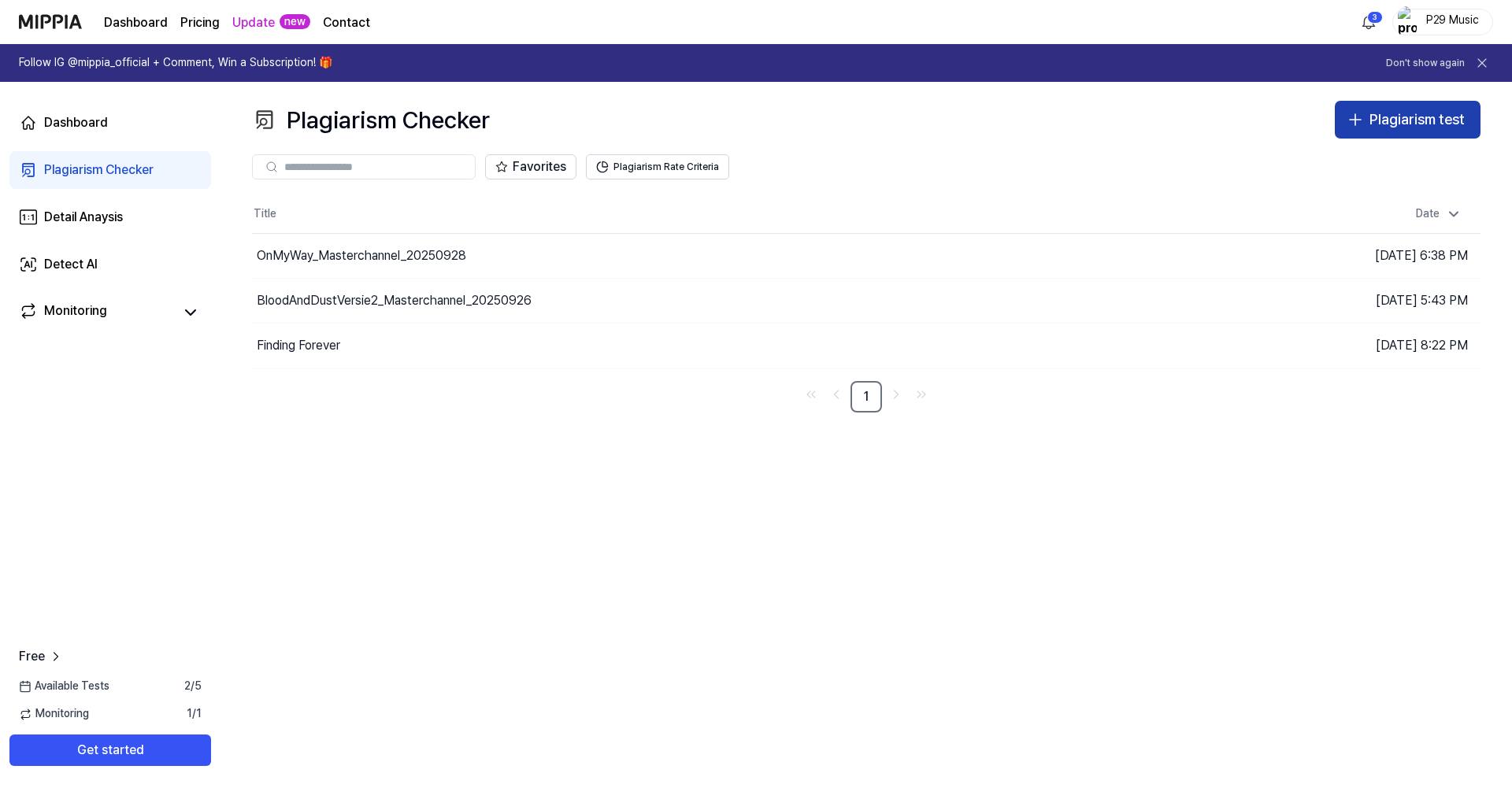
click at [1276, 111] on div "Plagiarism test" at bounding box center [1417, 120] width 95 height 23
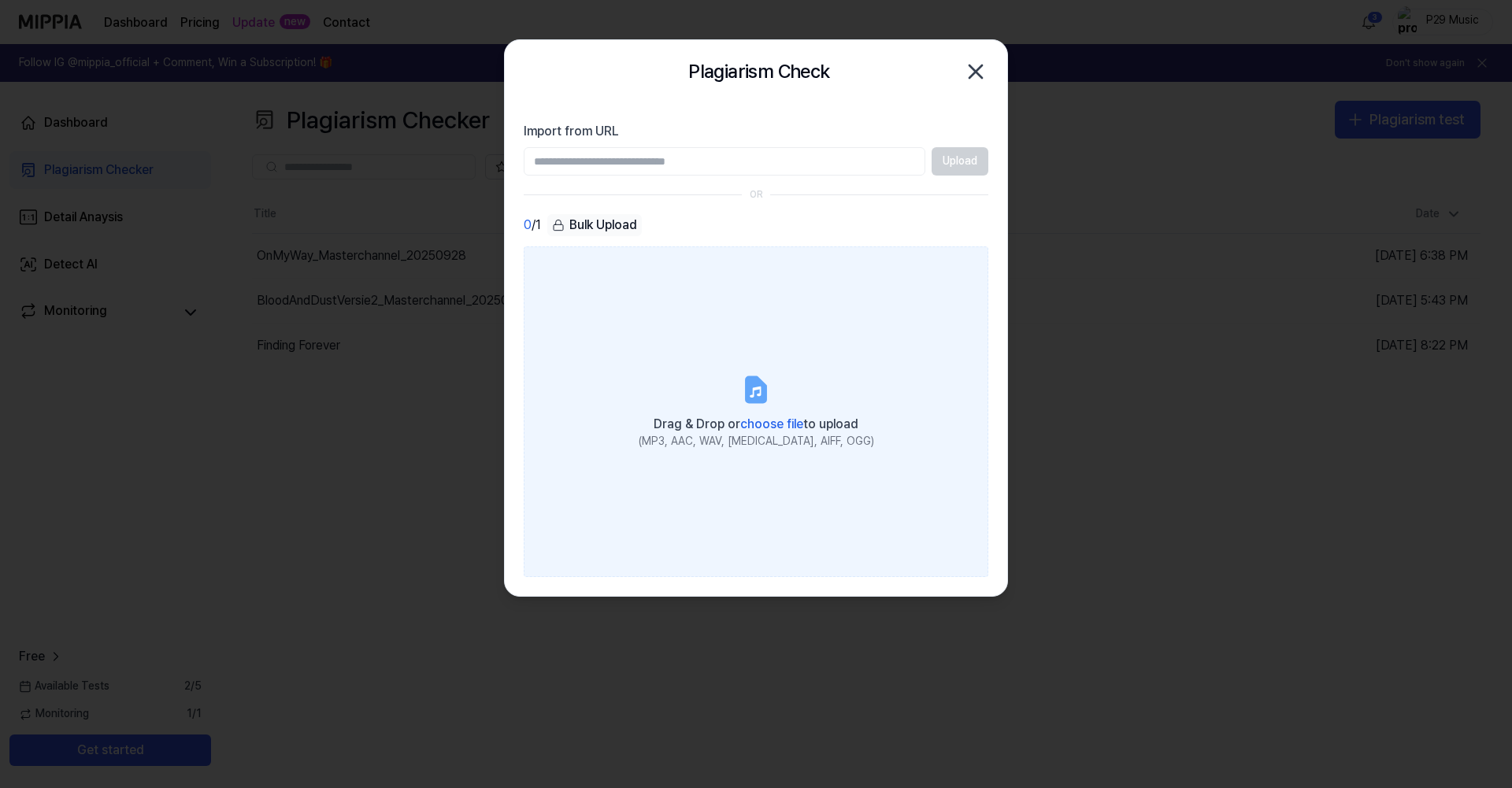
click at [779, 453] on label "Drag & Drop or choose file to upload (MP3, AAC, WAV, [MEDICAL_DATA], AIFF, OGG)" at bounding box center [756, 411] width 464 height 330
click at [0, 0] on input "Drag & Drop or choose file to upload (MP3, AAC, WAV, [MEDICAL_DATA], AIFF, OGG)" at bounding box center [0, 0] width 0 height 0
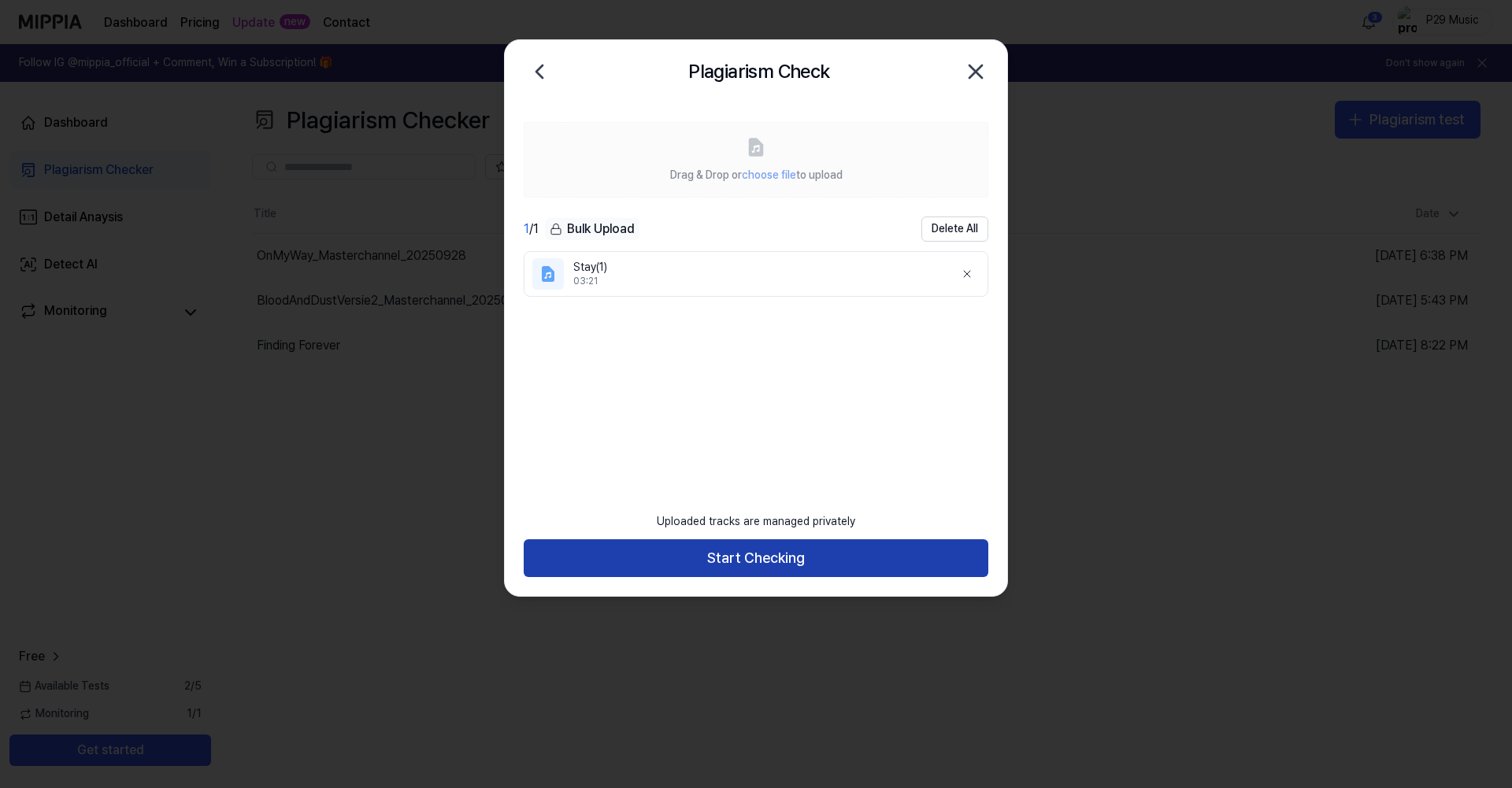
click at [771, 553] on button "Start Checking" at bounding box center [756, 558] width 464 height 38
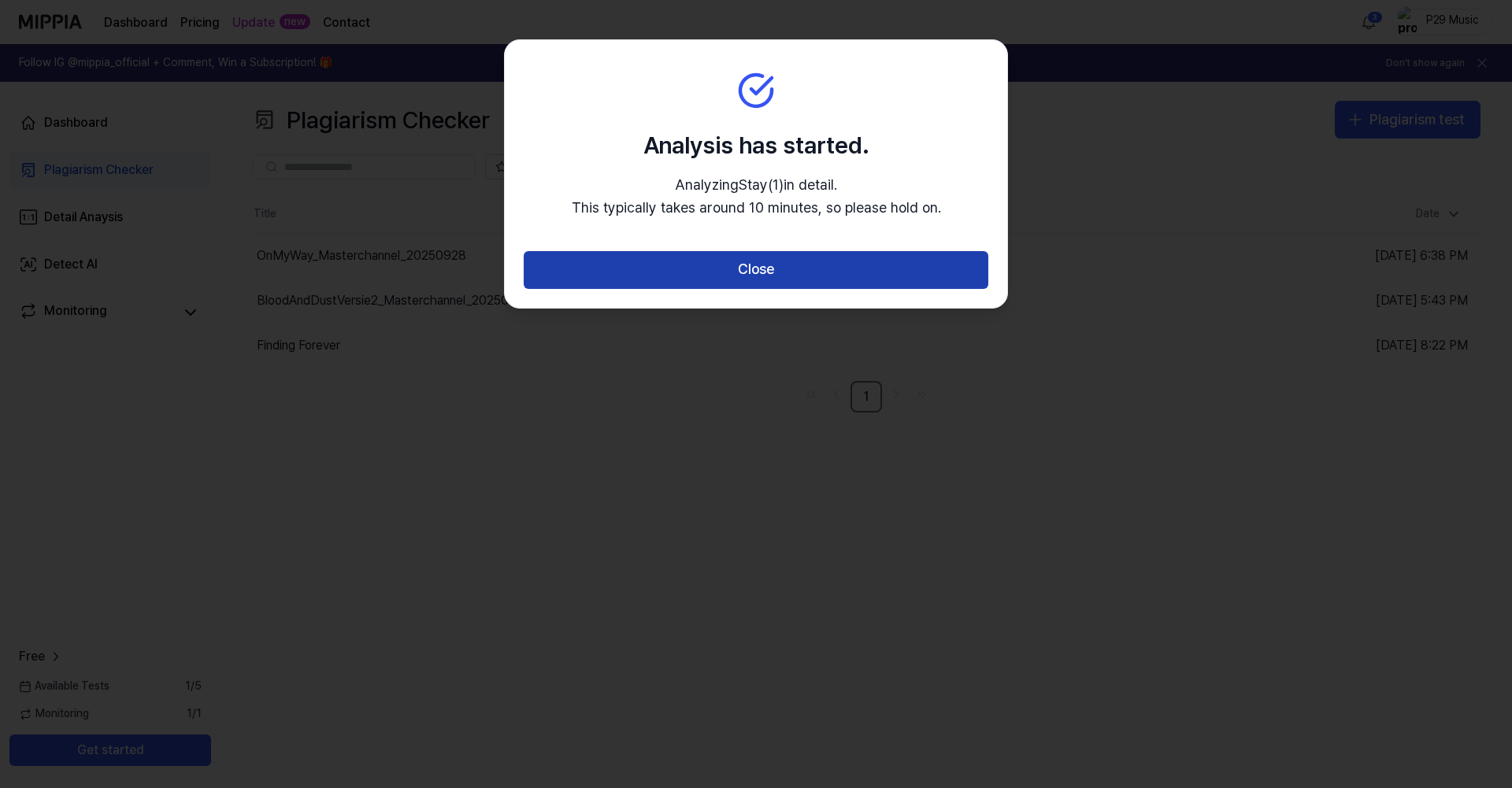
click at [853, 259] on button "Close" at bounding box center [756, 270] width 464 height 38
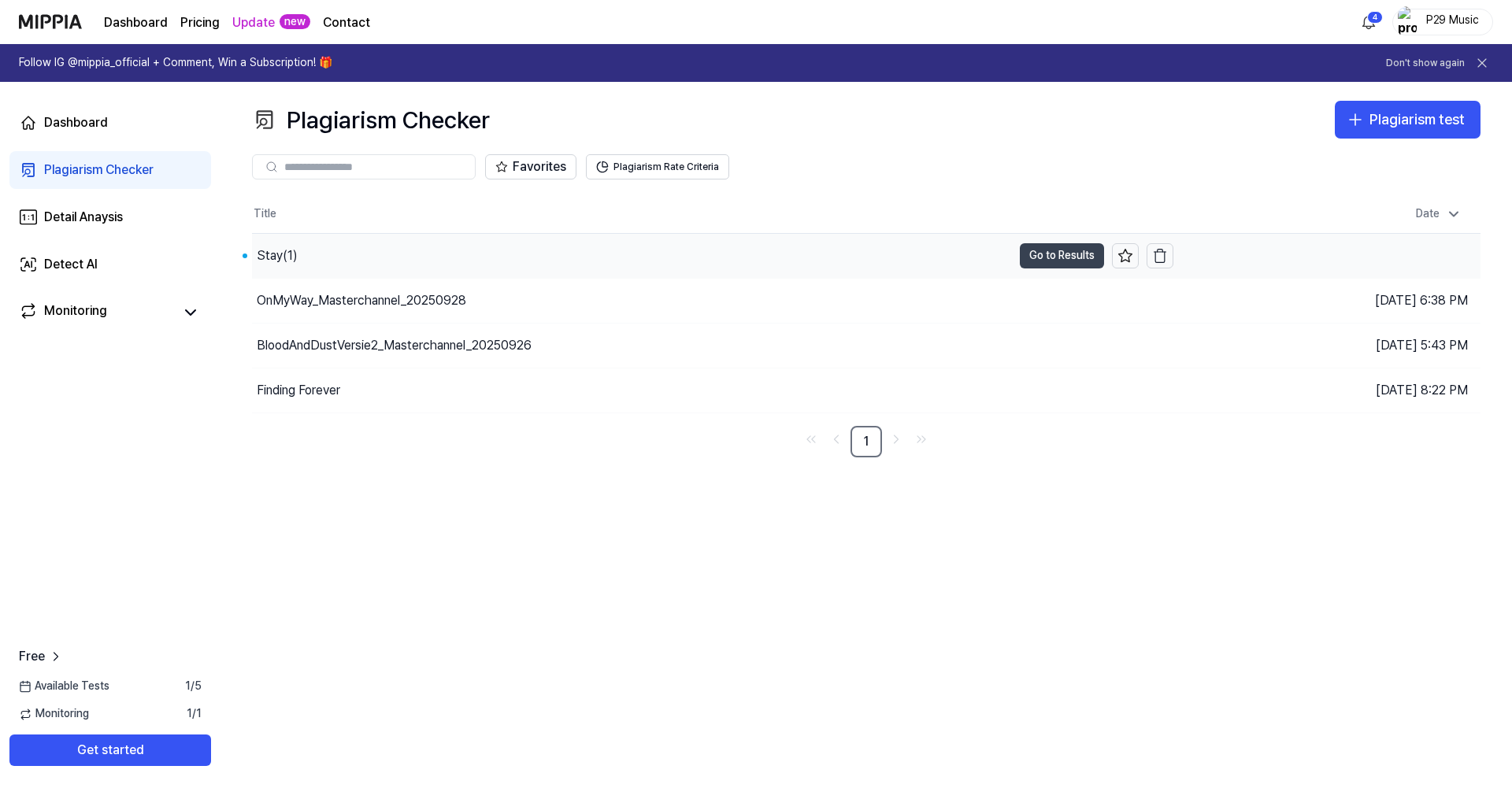
click at [1041, 259] on button "Go to Results" at bounding box center [1062, 256] width 84 height 25
